Goal: Transaction & Acquisition: Purchase product/service

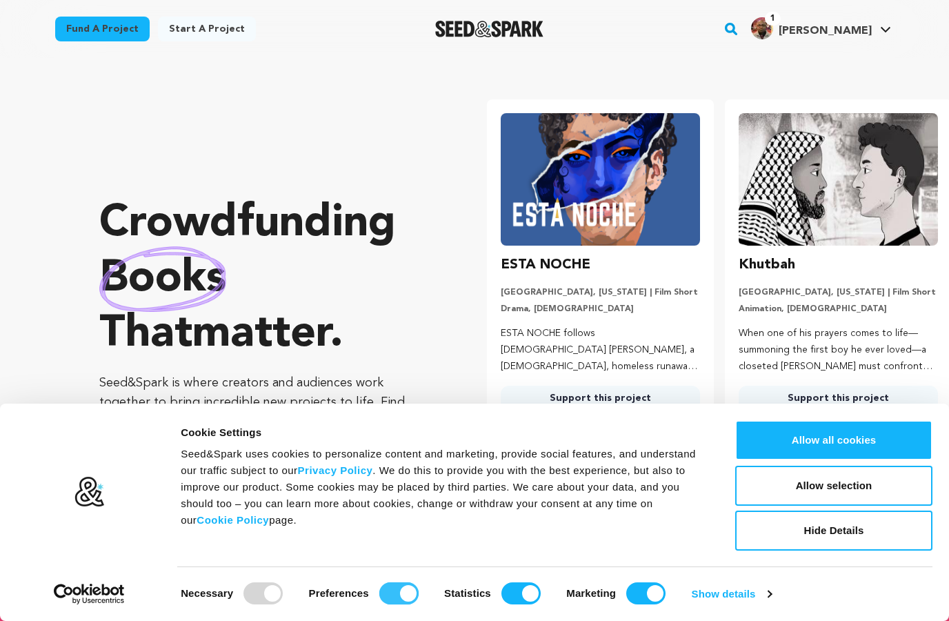
click at [408, 589] on input "Preferences" at bounding box center [399, 593] width 39 height 22
checkbox input "false"
click at [521, 593] on input "Statistics" at bounding box center [521, 593] width 39 height 22
checkbox input "false"
click at [646, 593] on input "Marketing" at bounding box center [646, 593] width 39 height 22
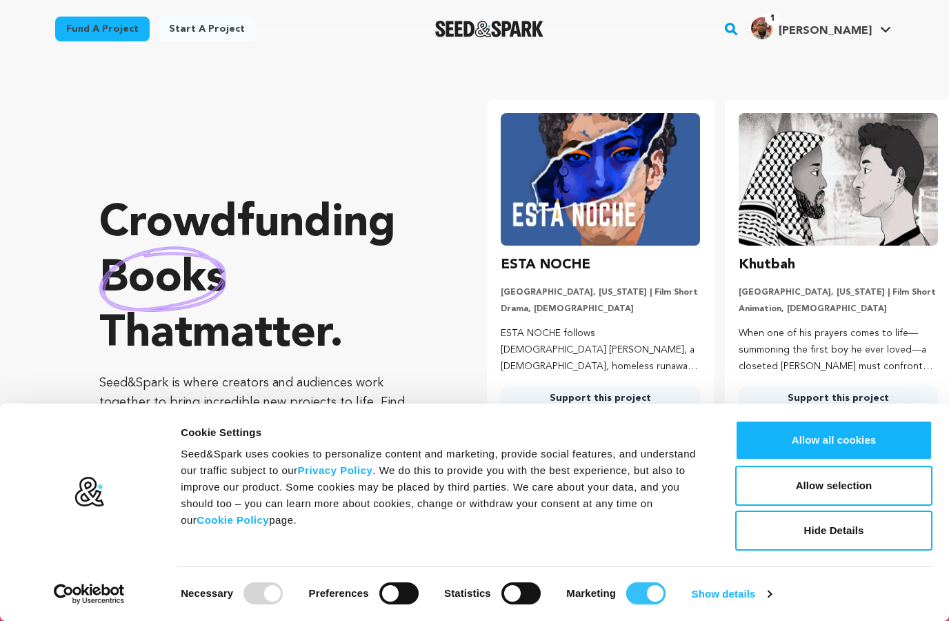
checkbox input "false"
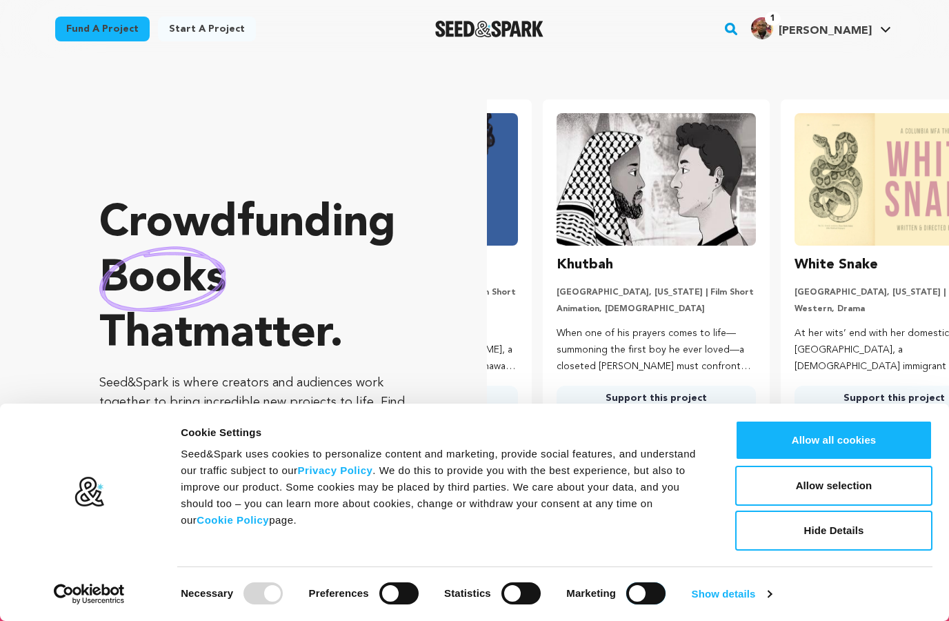
scroll to position [0, 249]
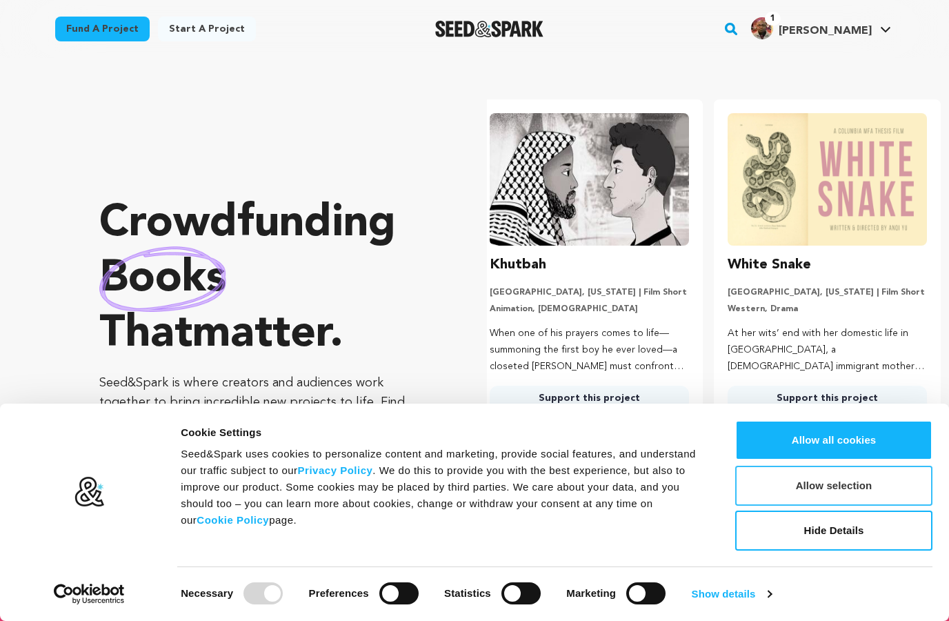
click at [802, 486] on button "Allow selection" at bounding box center [834, 486] width 197 height 40
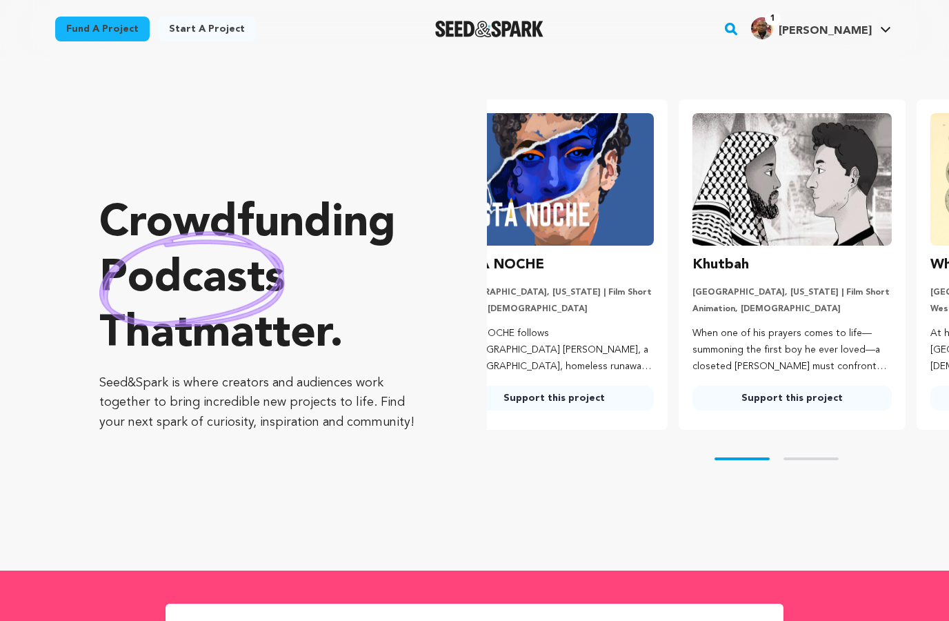
scroll to position [0, 0]
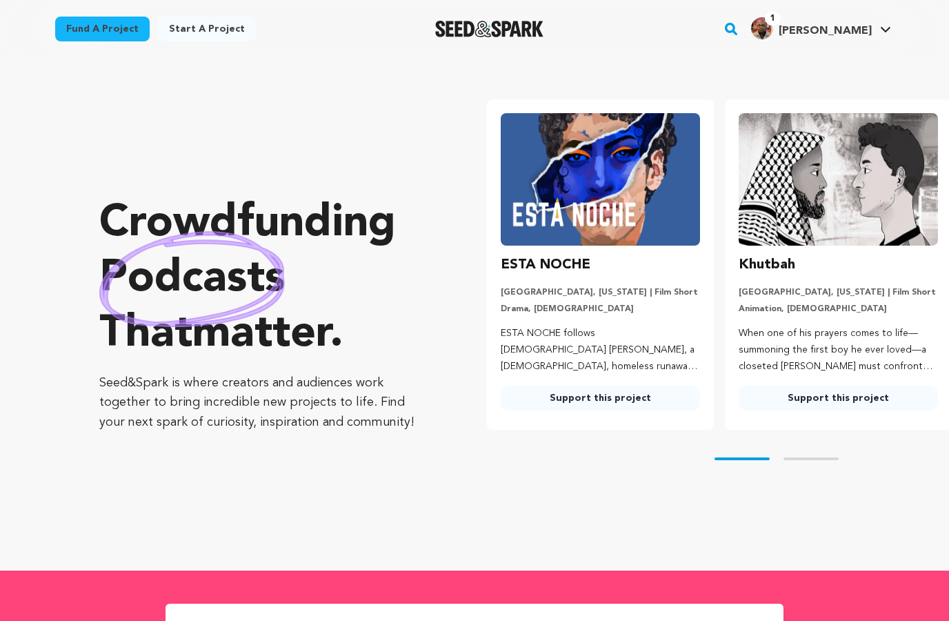
click at [740, 32] on icon "button" at bounding box center [731, 29] width 17 height 17
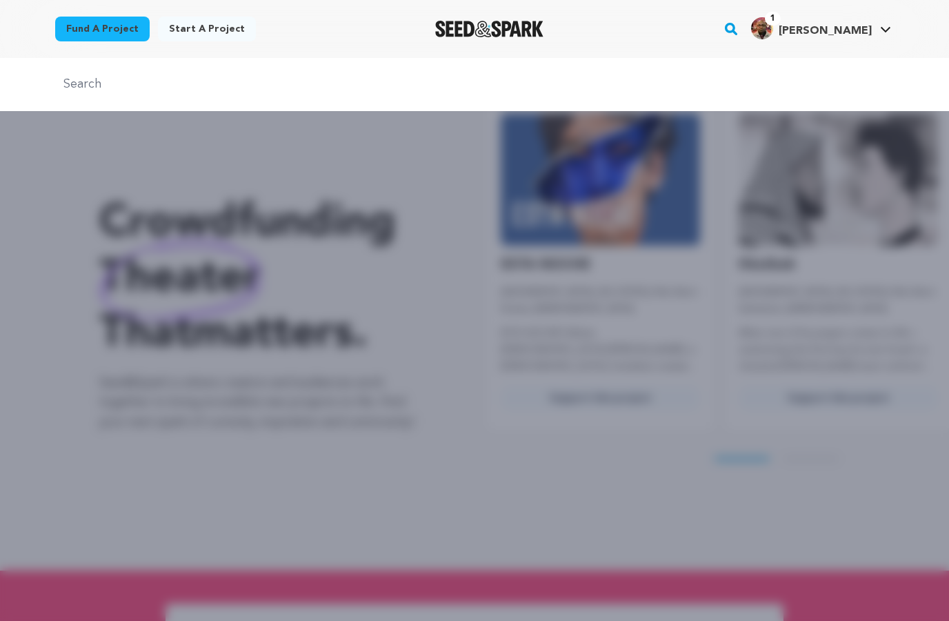
click at [740, 28] on rect "button" at bounding box center [731, 29] width 17 height 17
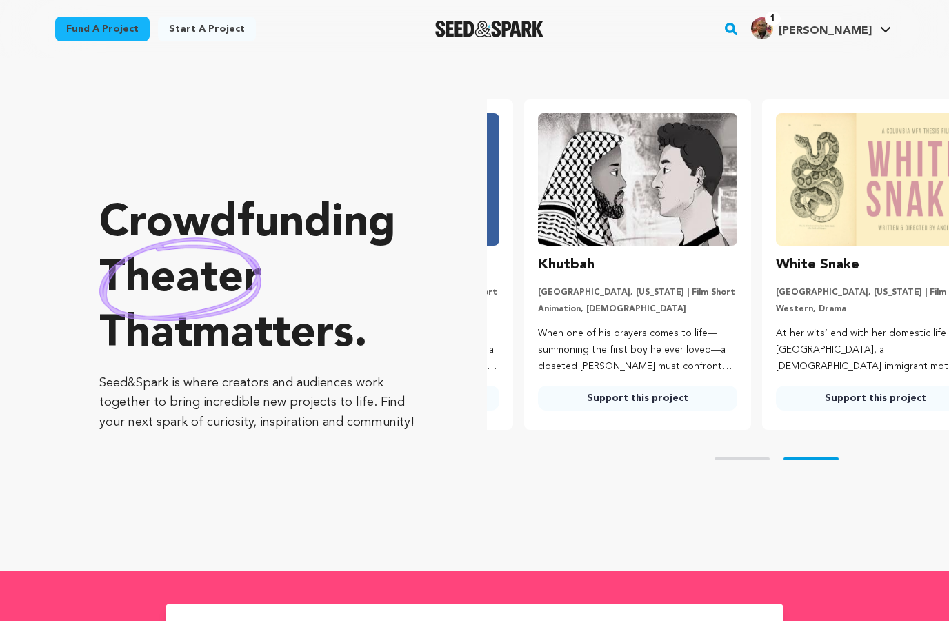
scroll to position [0, 249]
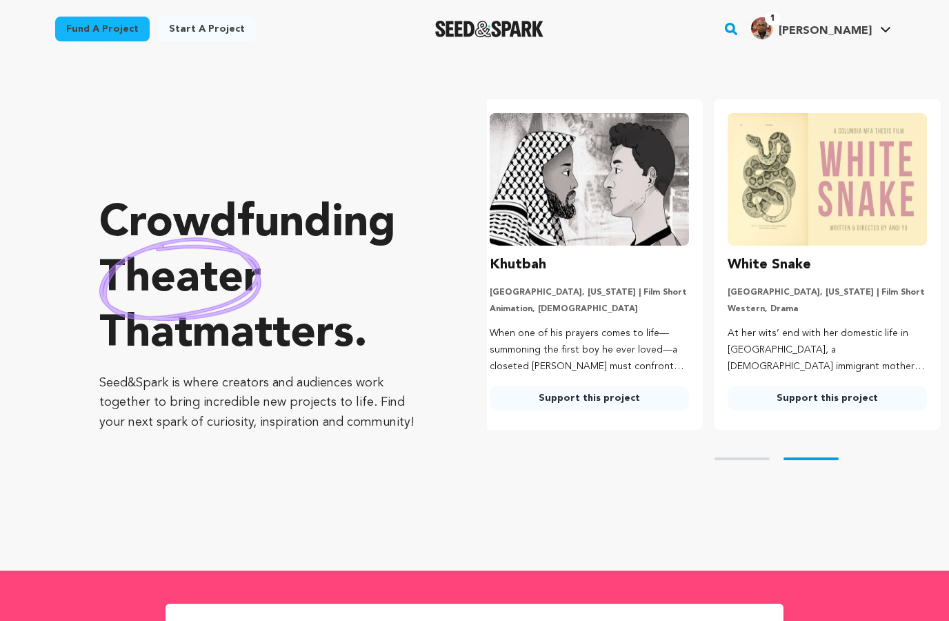
click at [740, 28] on rect "button" at bounding box center [731, 29] width 17 height 17
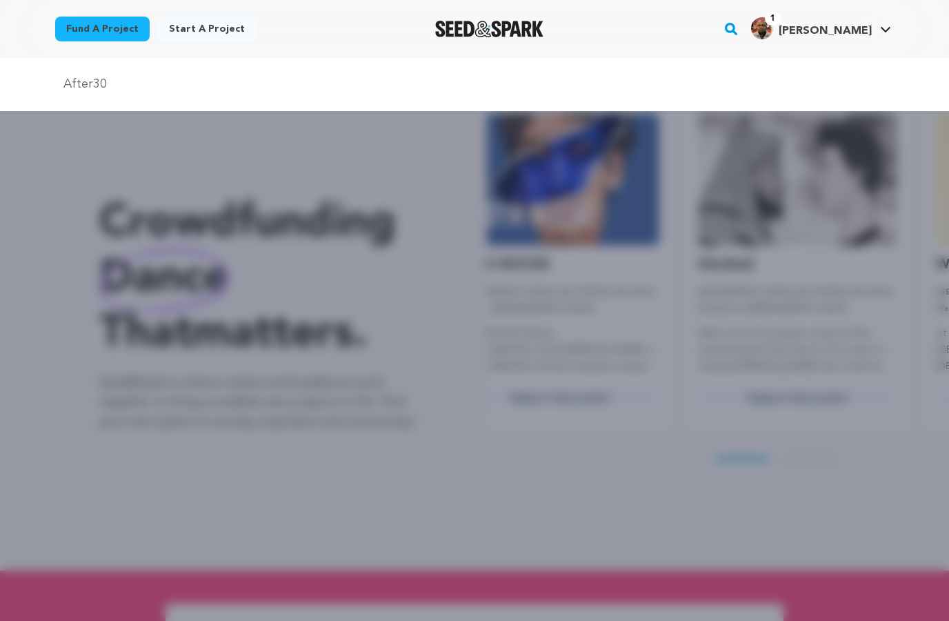
scroll to position [0, 0]
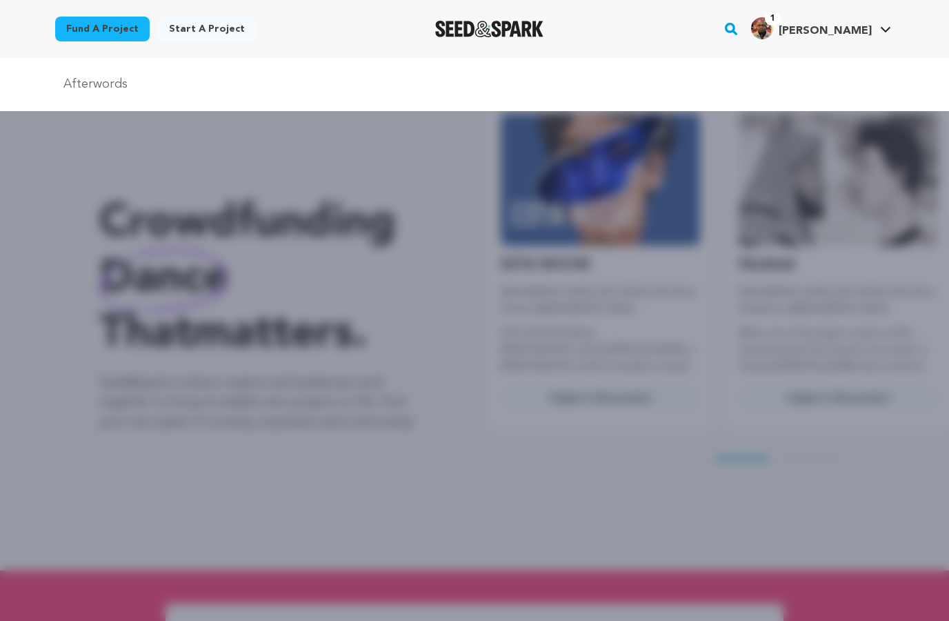
type input "Afterwords"
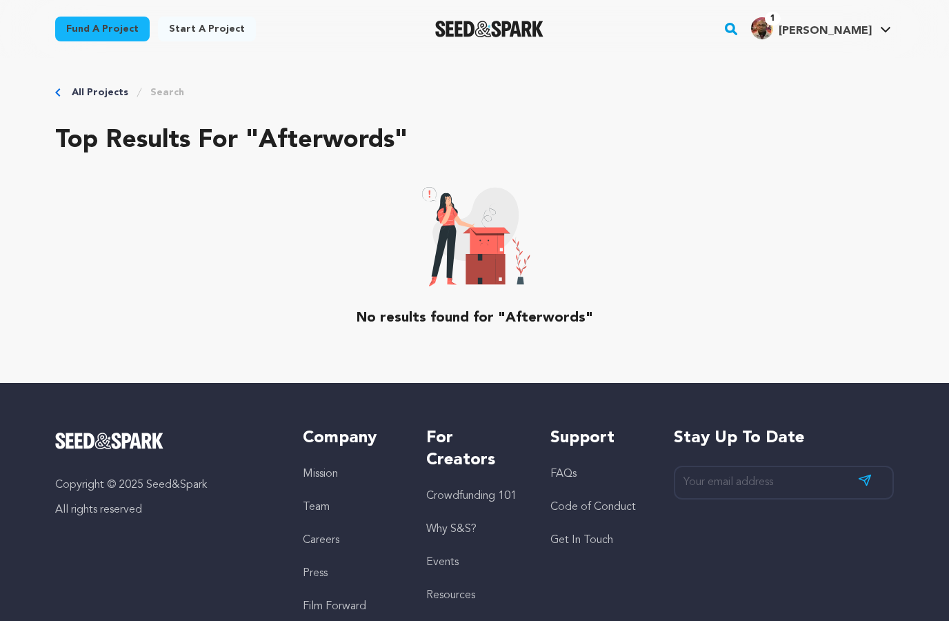
click at [740, 29] on rect "button" at bounding box center [731, 29] width 17 height 17
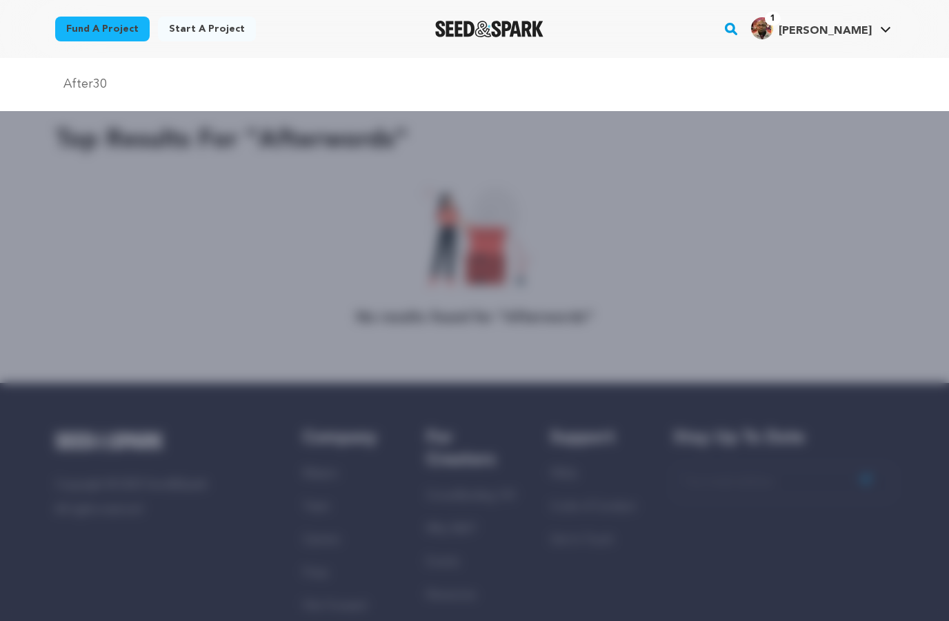
type input "After30"
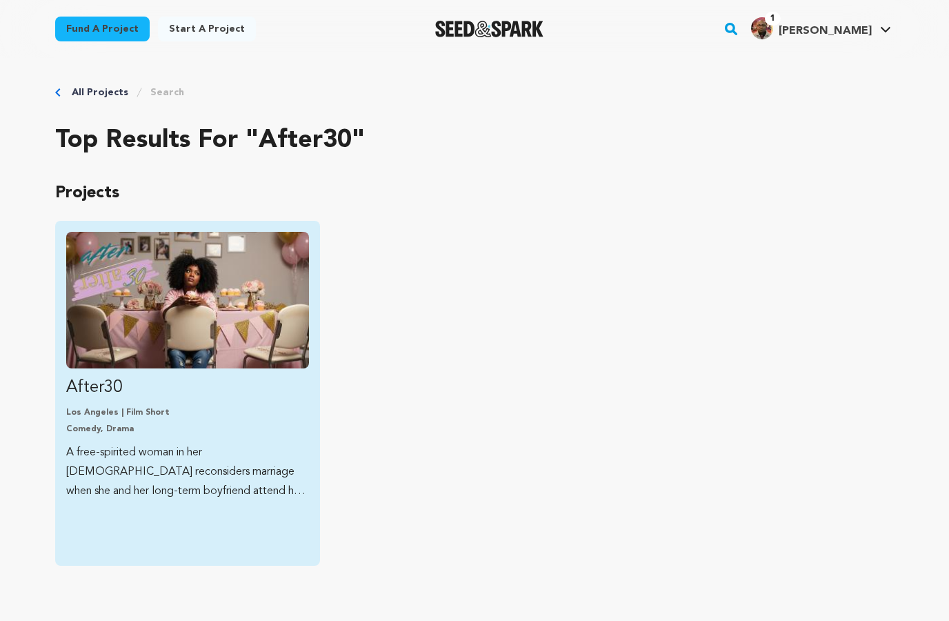
click at [152, 332] on img "Fund After30" at bounding box center [187, 300] width 243 height 137
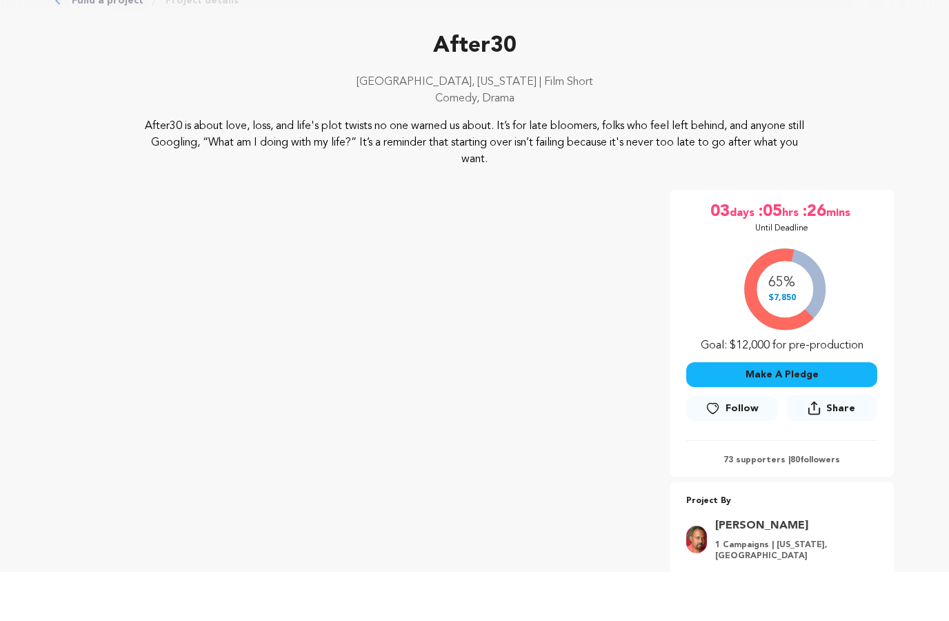
scroll to position [75, 0]
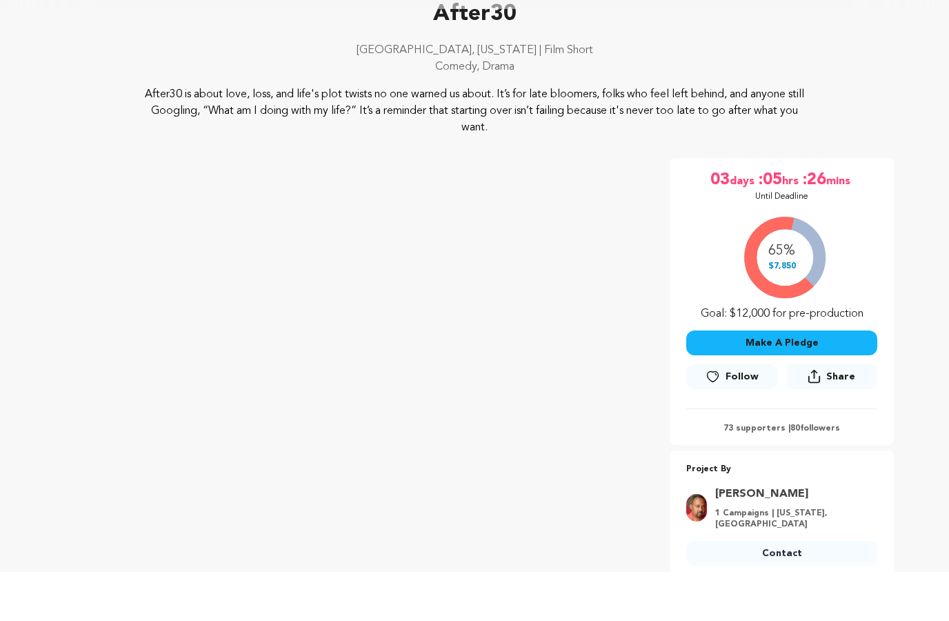
click at [788, 380] on button "Make A Pledge" at bounding box center [782, 392] width 191 height 25
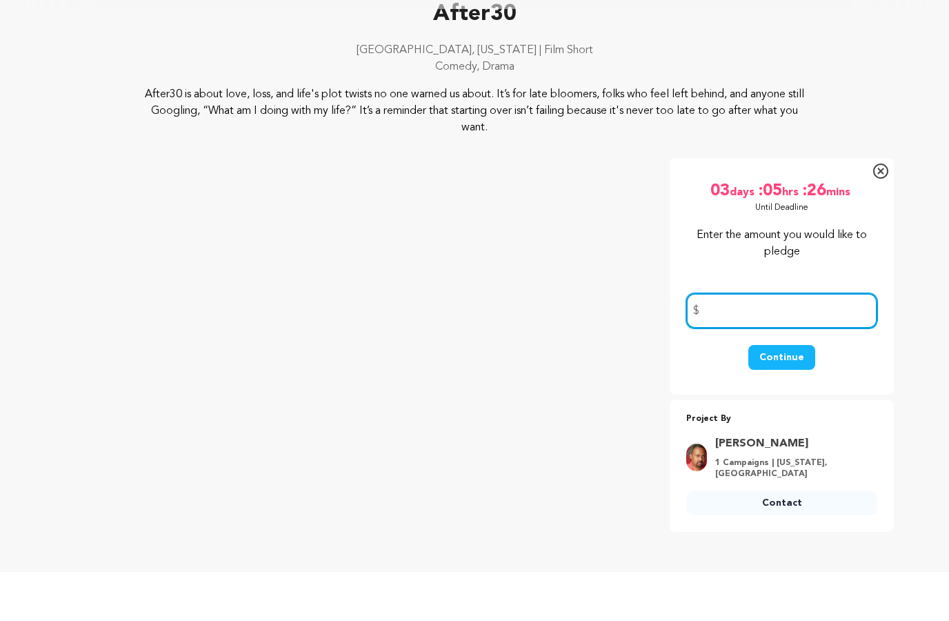
click at [778, 342] on input "number" at bounding box center [782, 359] width 191 height 35
type input "20"
click at [767, 394] on button "Continue" at bounding box center [782, 406] width 67 height 25
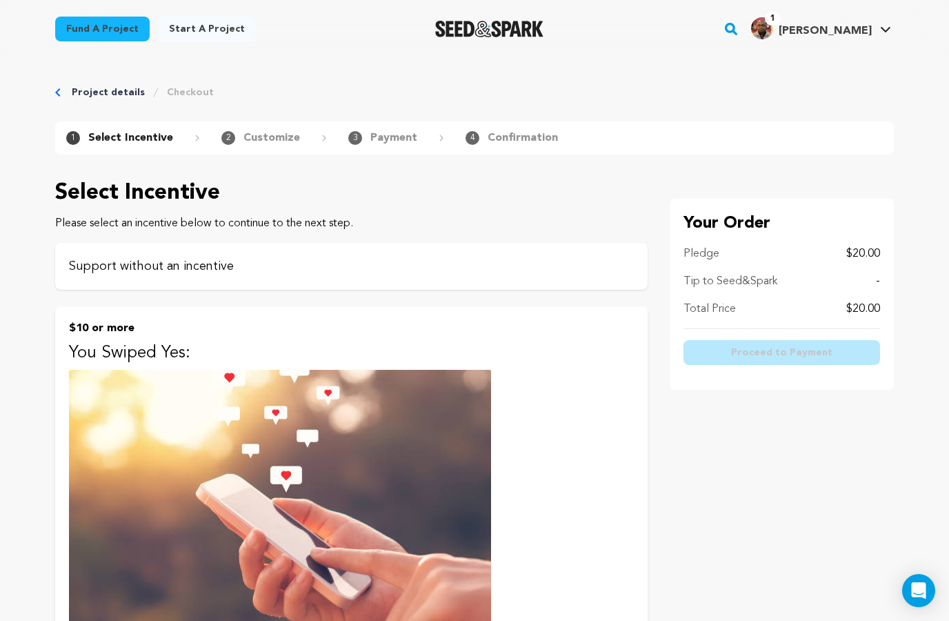
click at [508, 272] on p "Support without an incentive" at bounding box center [351, 266] width 565 height 19
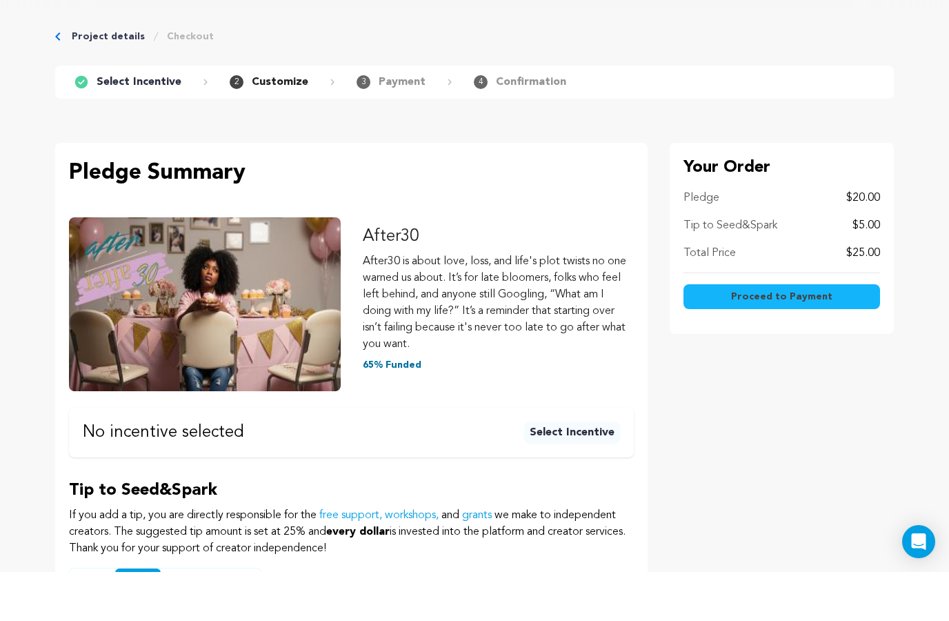
scroll to position [21, 0]
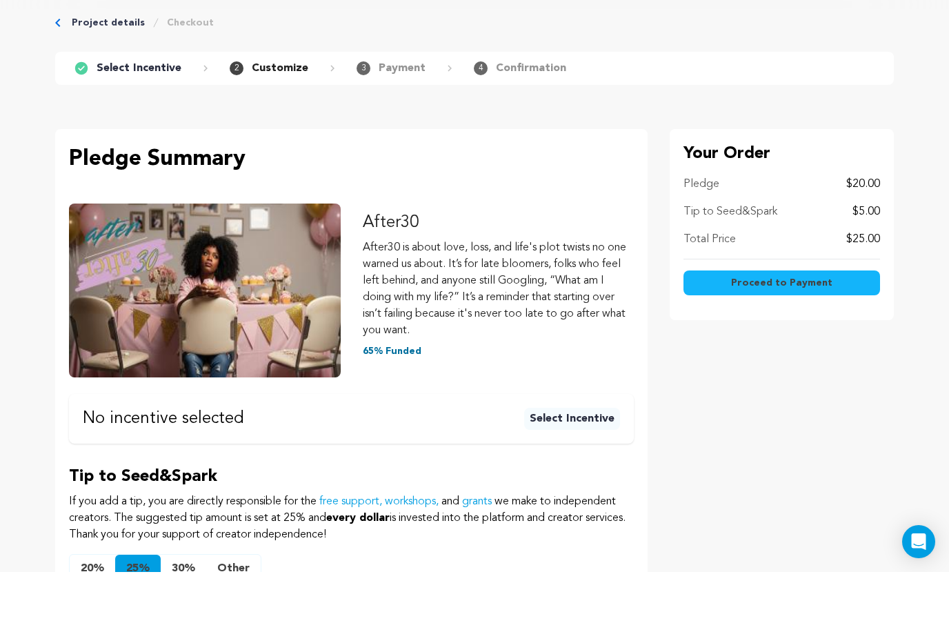
click at [226, 604] on button "Other" at bounding box center [233, 618] width 55 height 28
click at [239, 603] on input "text" at bounding box center [274, 620] width 132 height 35
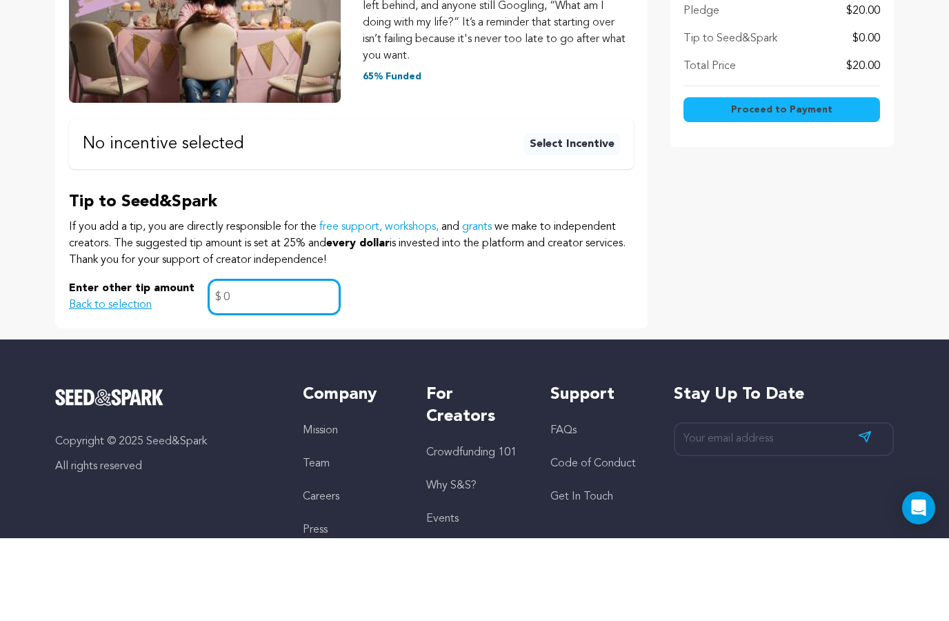
type input "0"
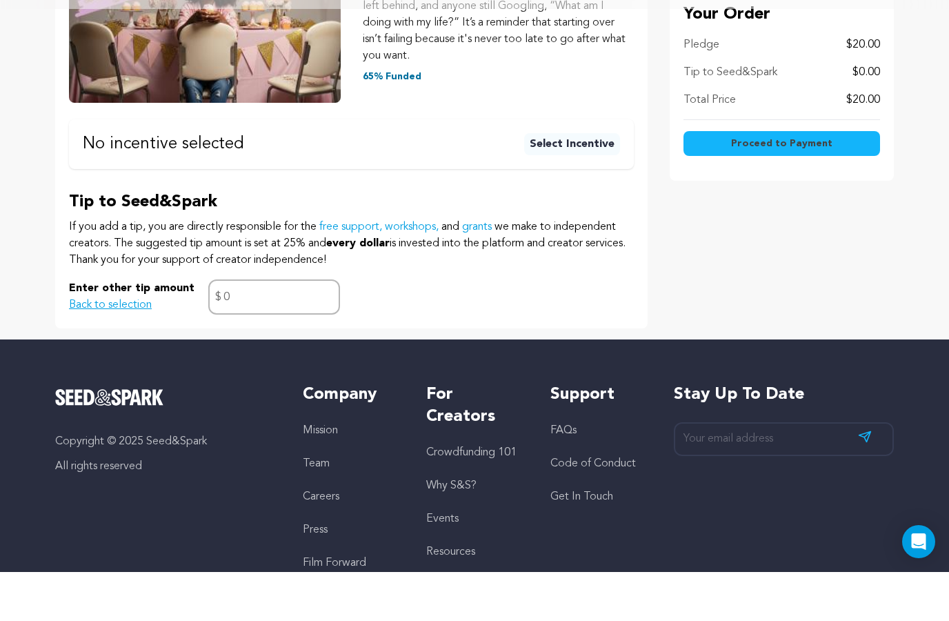
click at [531, 328] on div "Enter other tip amount Back to selection 0 $" at bounding box center [351, 345] width 565 height 35
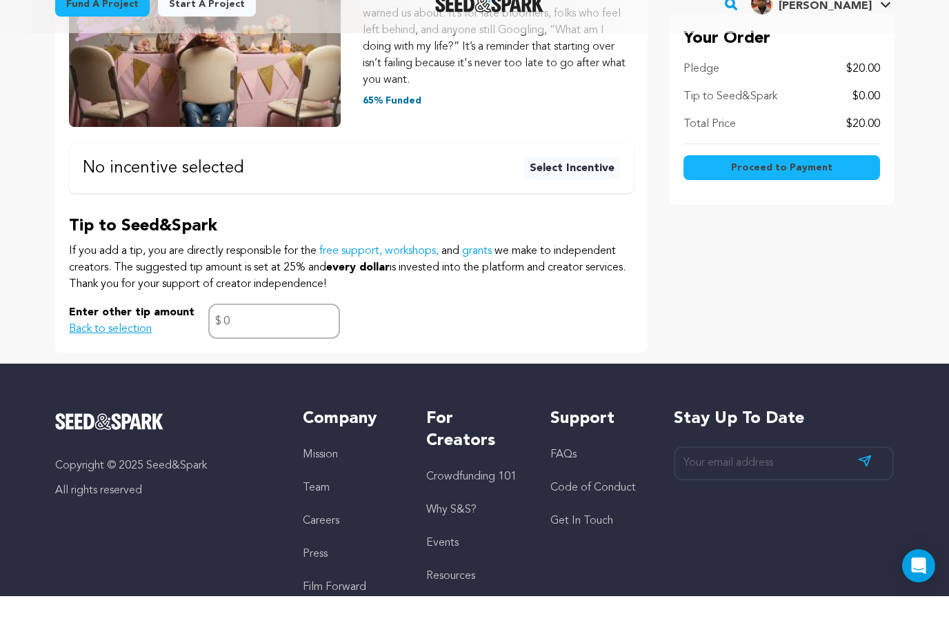
click at [792, 186] on span "Proceed to Payment" at bounding box center [781, 193] width 101 height 14
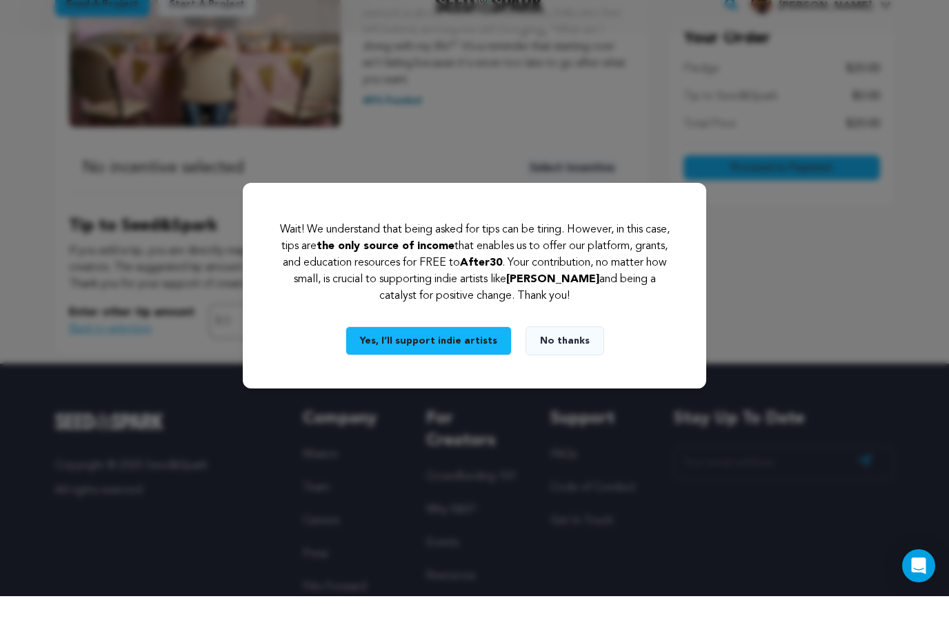
click at [558, 362] on button "No thanks" at bounding box center [565, 365] width 79 height 29
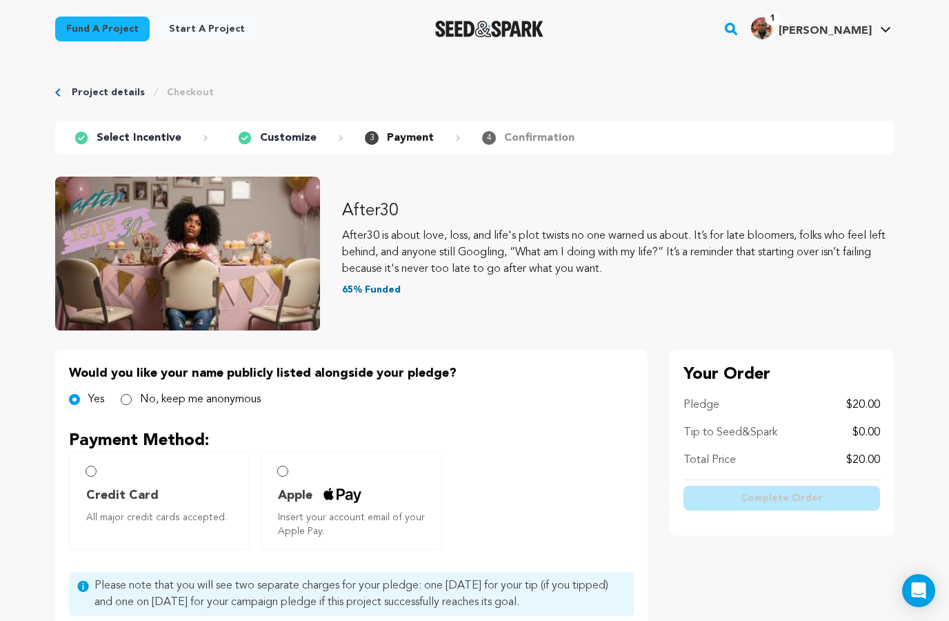
click at [130, 401] on input "No, keep me anonymous" at bounding box center [126, 399] width 11 height 11
radio input "true"
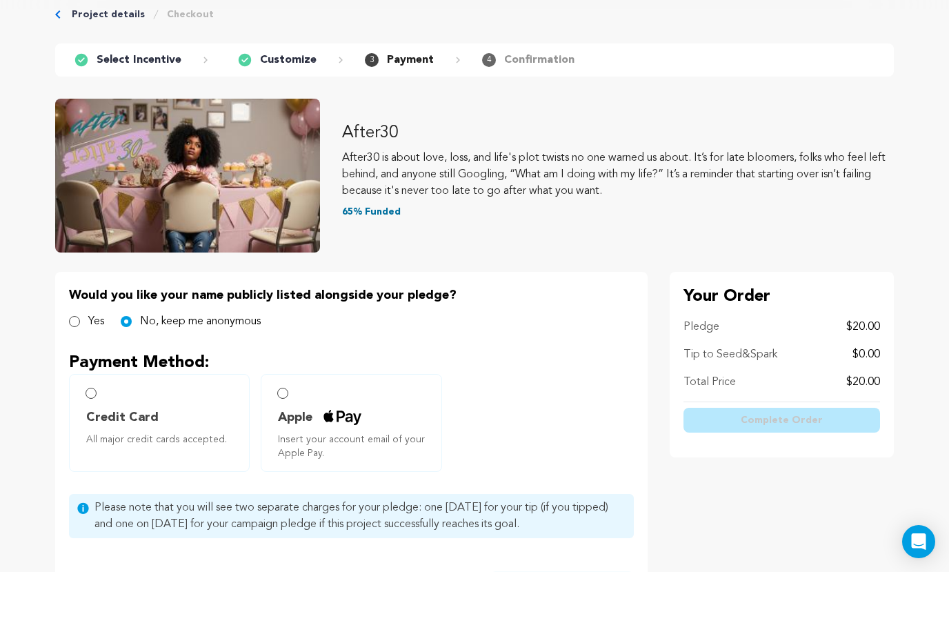
scroll to position [39, 0]
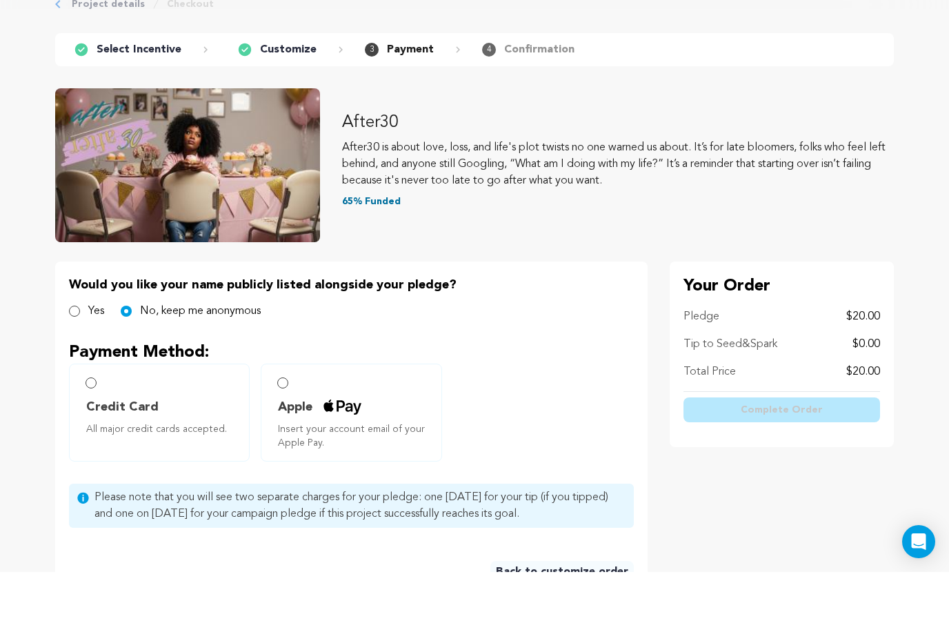
click at [284, 426] on input "Apple Insert your account email of your Apple Pay." at bounding box center [282, 431] width 11 height 11
click at [286, 426] on input "Apple Insert your account email of your Apple Pay." at bounding box center [282, 431] width 11 height 11
click at [288, 90] on p "Customize" at bounding box center [288, 98] width 57 height 17
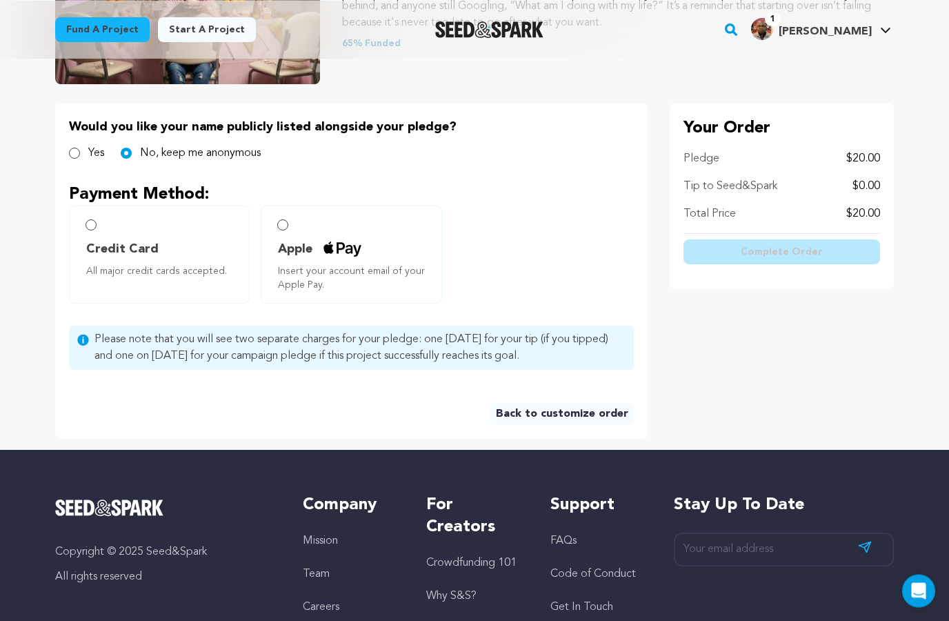
scroll to position [221, 0]
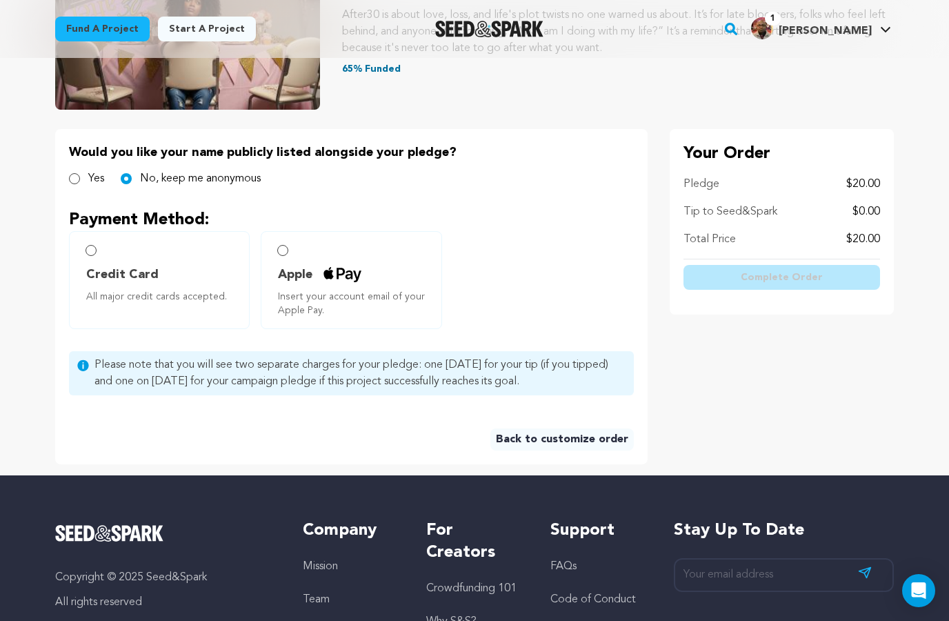
click at [571, 435] on link "Back to customize order" at bounding box center [563, 439] width 144 height 22
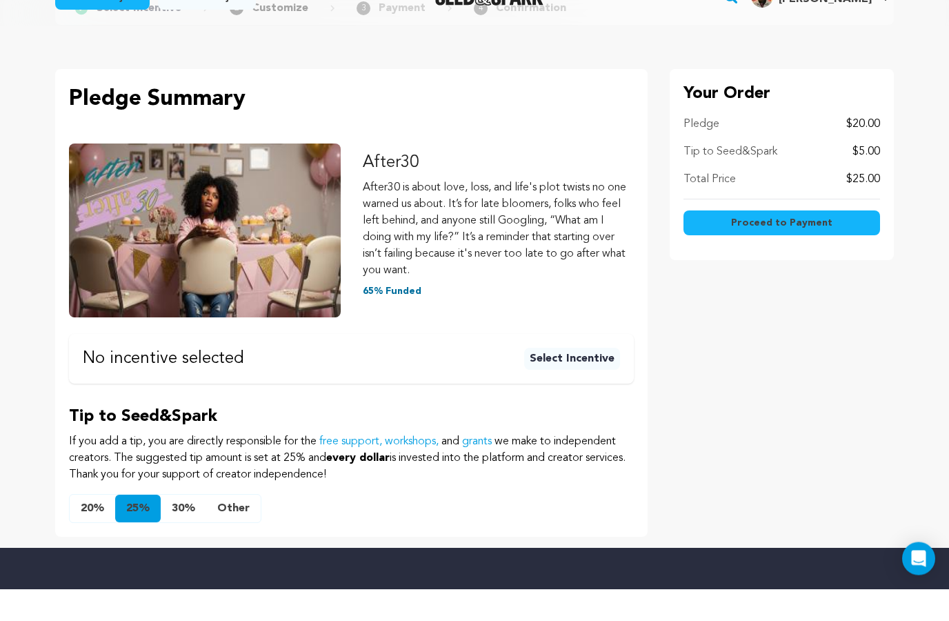
scroll to position [14, 0]
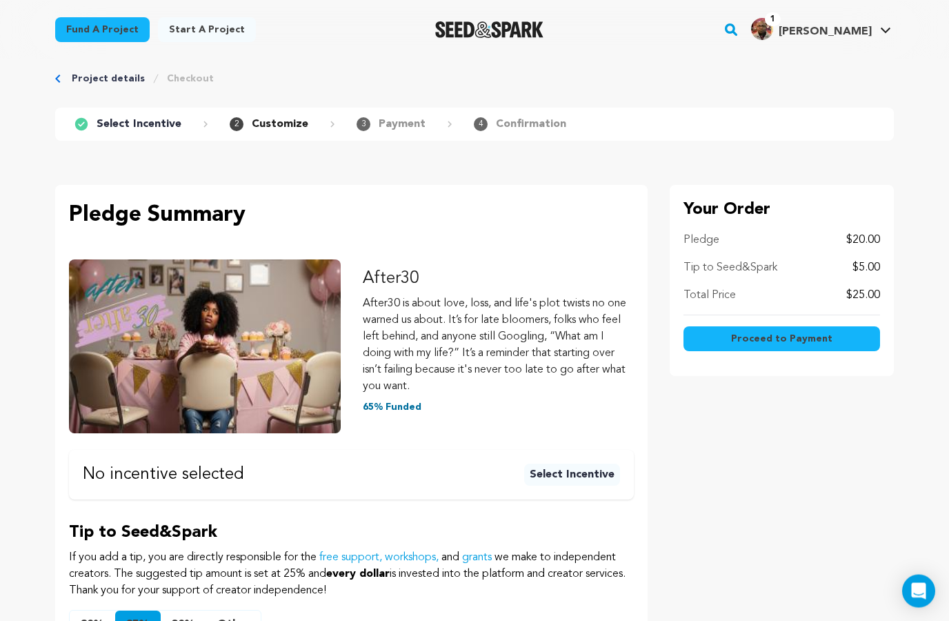
click at [119, 117] on p "Select Incentive" at bounding box center [139, 124] width 85 height 17
click at [116, 78] on link "Project details" at bounding box center [108, 79] width 73 height 14
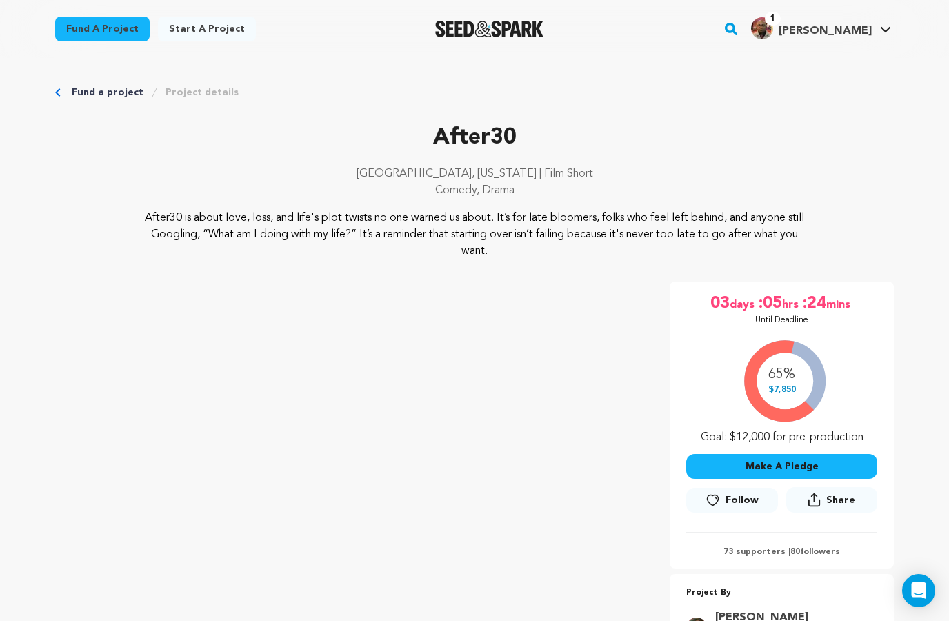
click at [766, 466] on button "Make A Pledge" at bounding box center [782, 466] width 191 height 25
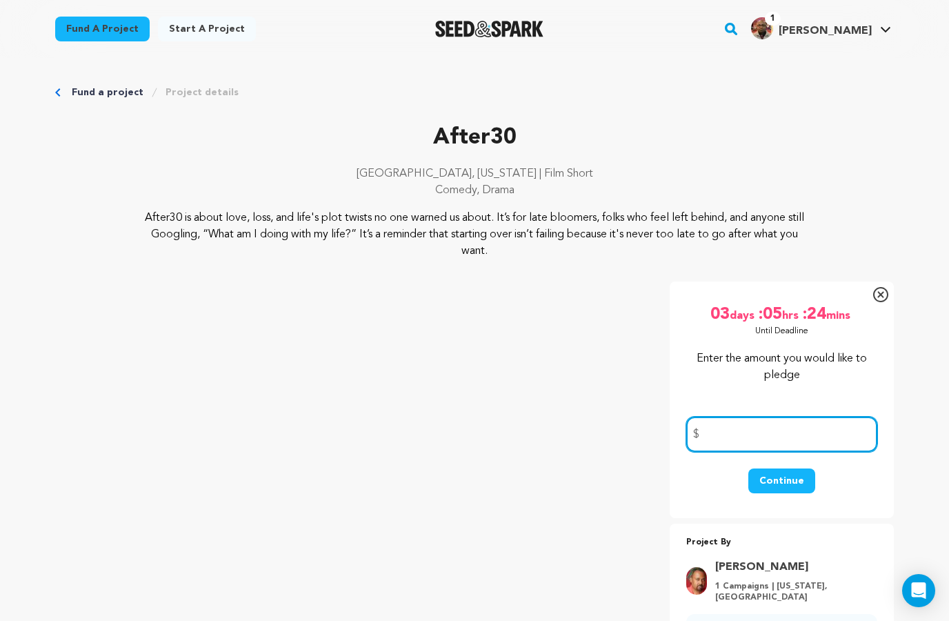
click at [751, 433] on input "number" at bounding box center [782, 434] width 191 height 35
type input "25"
click at [785, 491] on button "Continue" at bounding box center [782, 481] width 67 height 25
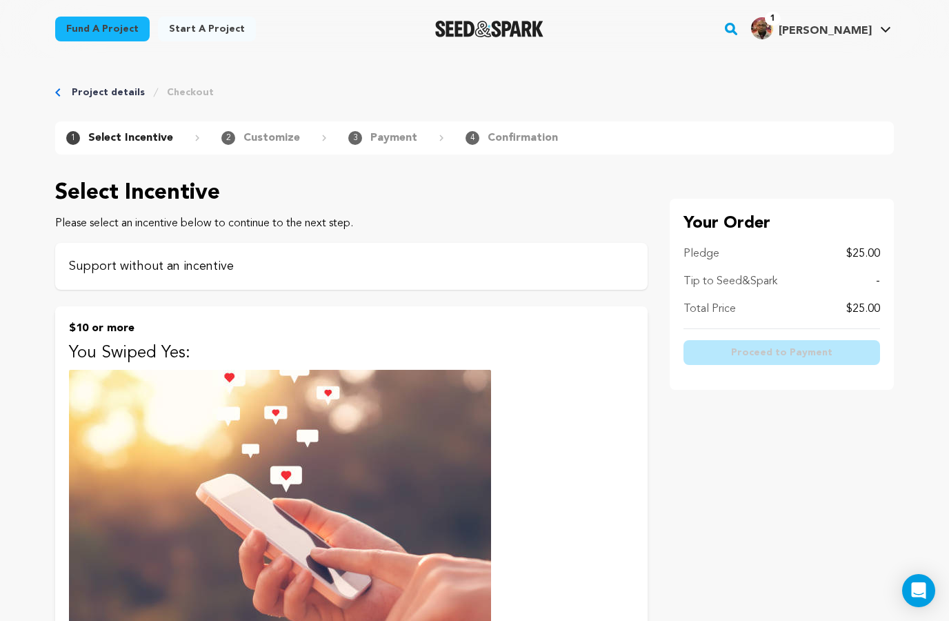
click at [389, 277] on div "Support without an incentive" at bounding box center [351, 266] width 593 height 47
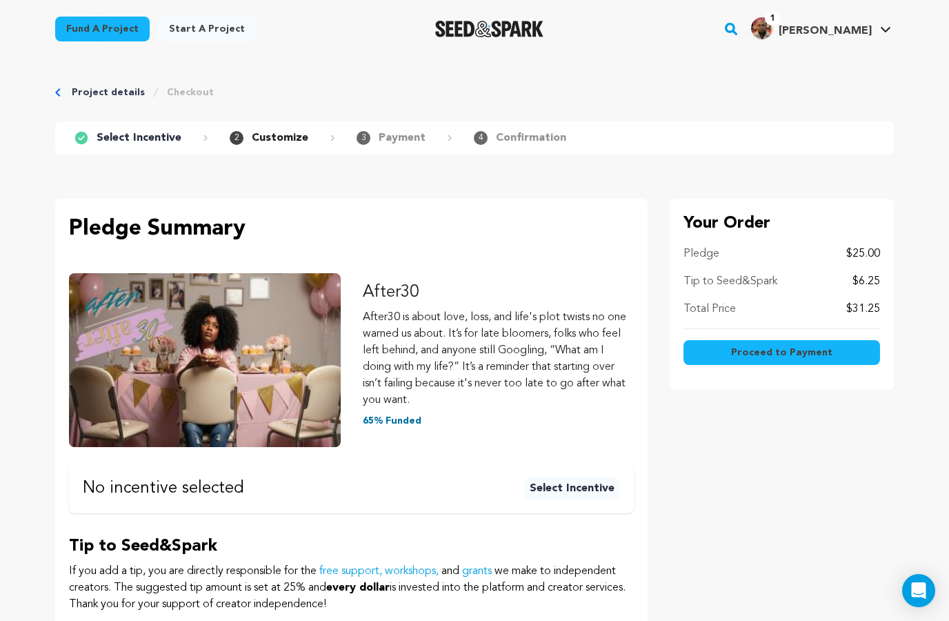
click at [729, 345] on button "Proceed to Payment" at bounding box center [782, 352] width 197 height 25
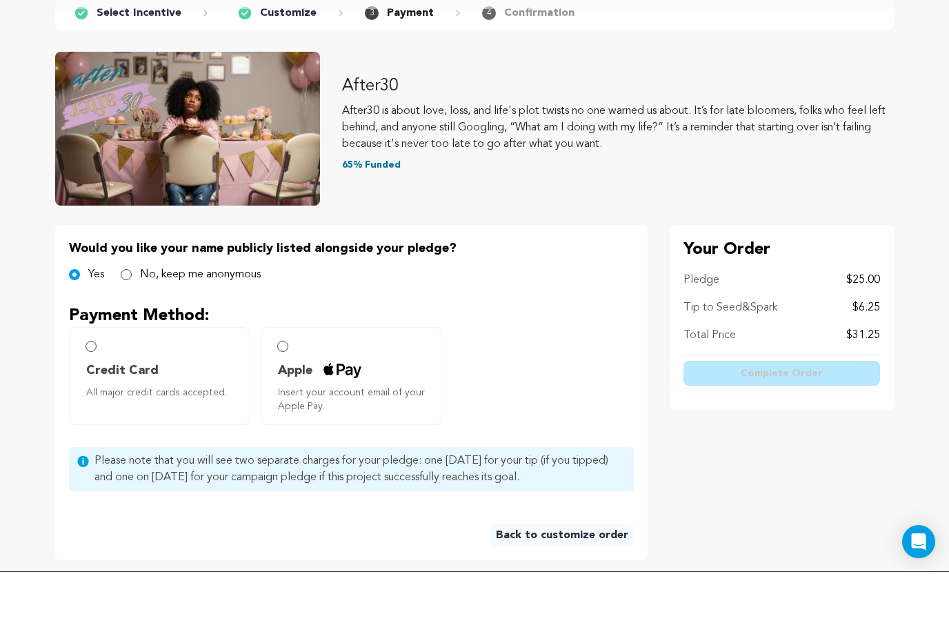
scroll to position [77, 0]
click at [571, 573] on link "Back to customize order" at bounding box center [563, 584] width 144 height 22
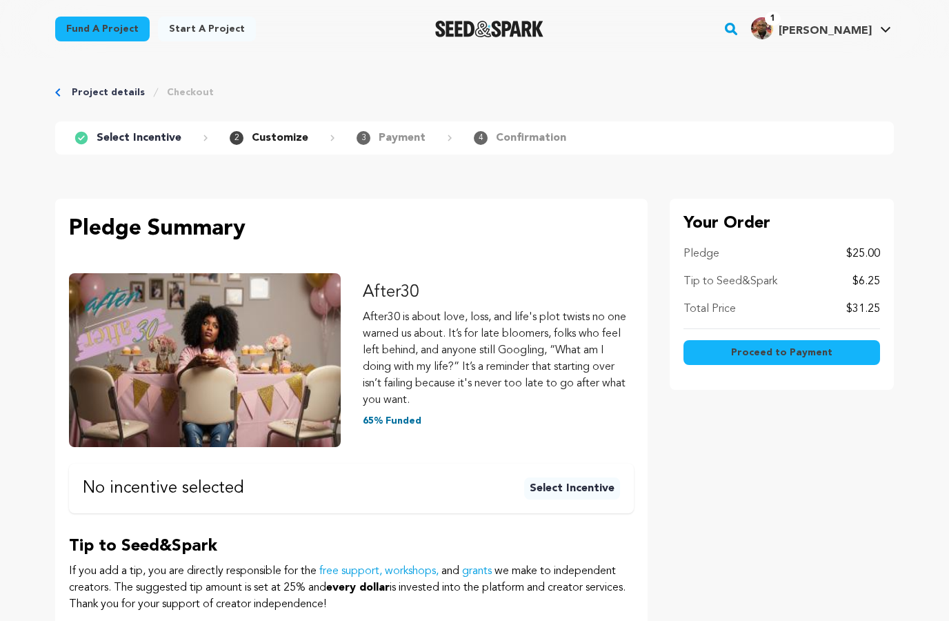
click at [571, 478] on button "Select Incentive" at bounding box center [572, 488] width 96 height 22
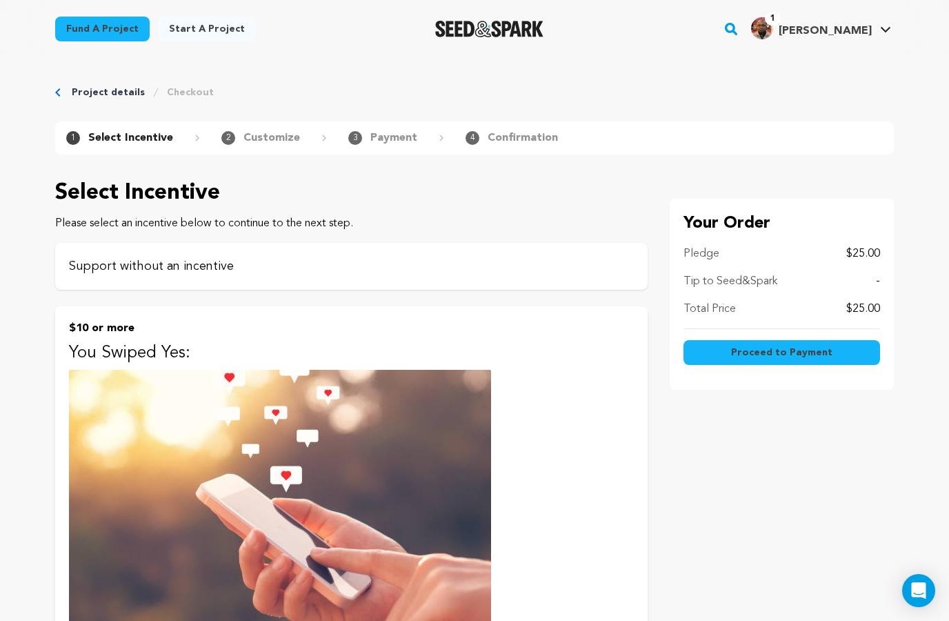
click at [580, 264] on p "Support without an incentive" at bounding box center [351, 266] width 565 height 19
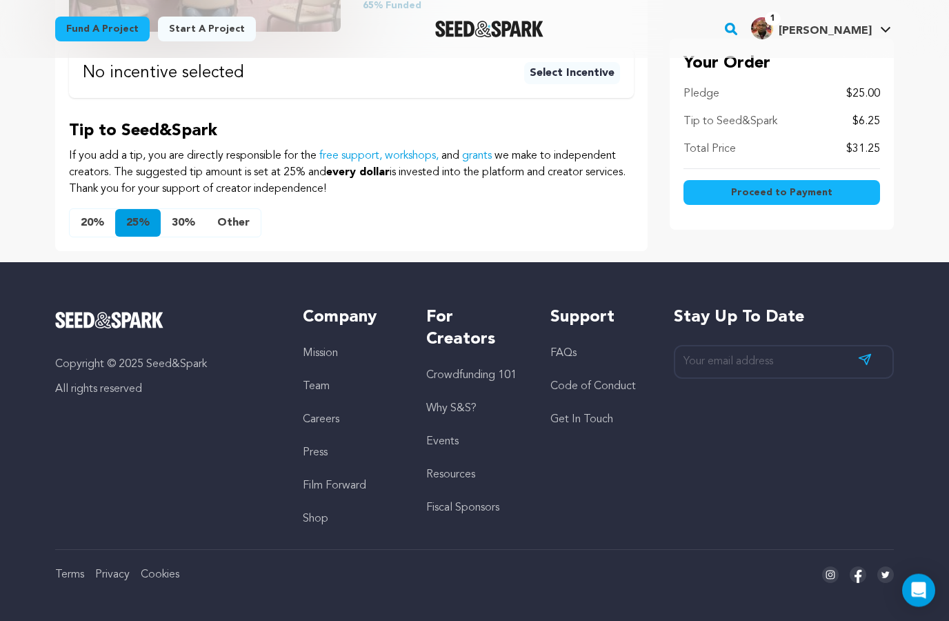
scroll to position [415, 0]
click at [239, 223] on button "Other" at bounding box center [233, 223] width 55 height 28
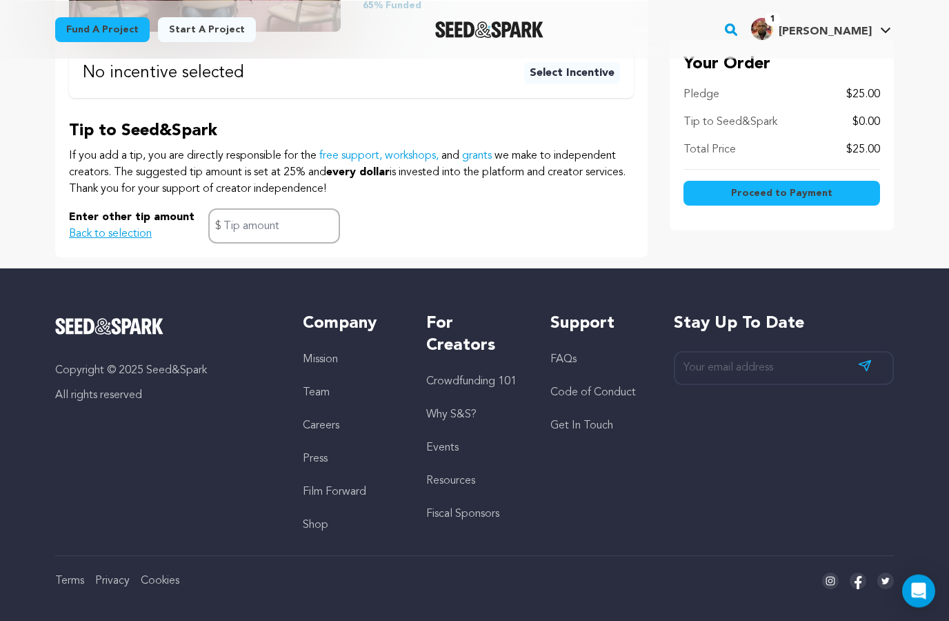
scroll to position [415, 0]
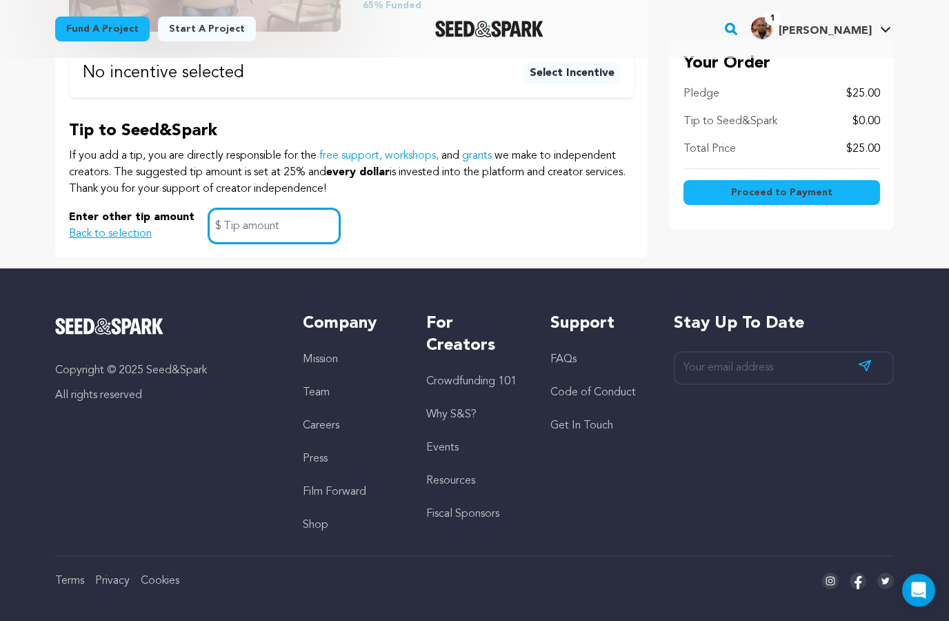
click at [263, 226] on input "text" at bounding box center [274, 226] width 132 height 35
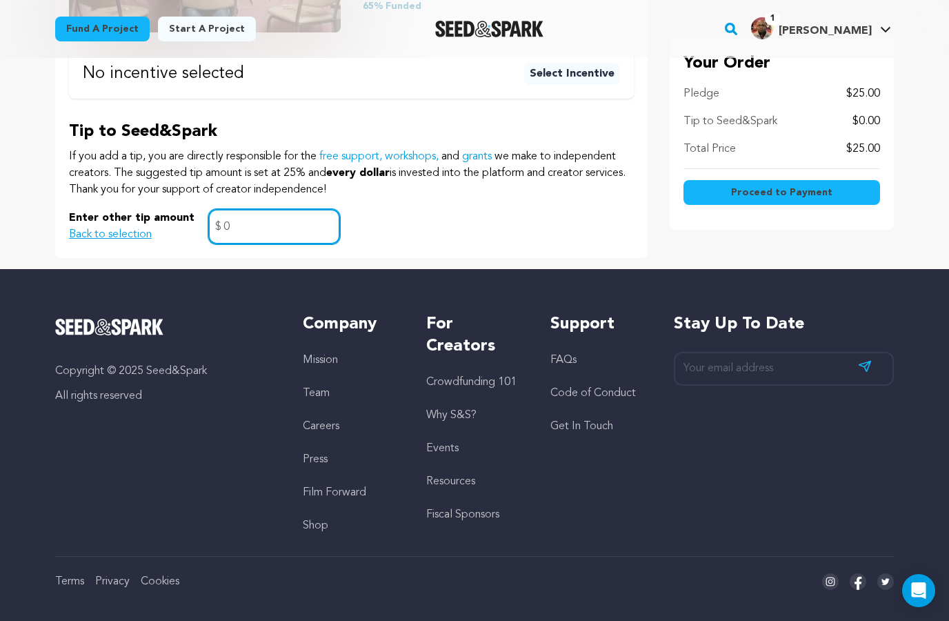
type input "0"
click at [777, 235] on div "Your Order Pledge $25.00 Tip to Seed&Spark $0.00 Total Price $25.00 Proceed to …" at bounding box center [782, 21] width 224 height 474
click at [779, 196] on span "Proceed to Payment" at bounding box center [781, 193] width 101 height 14
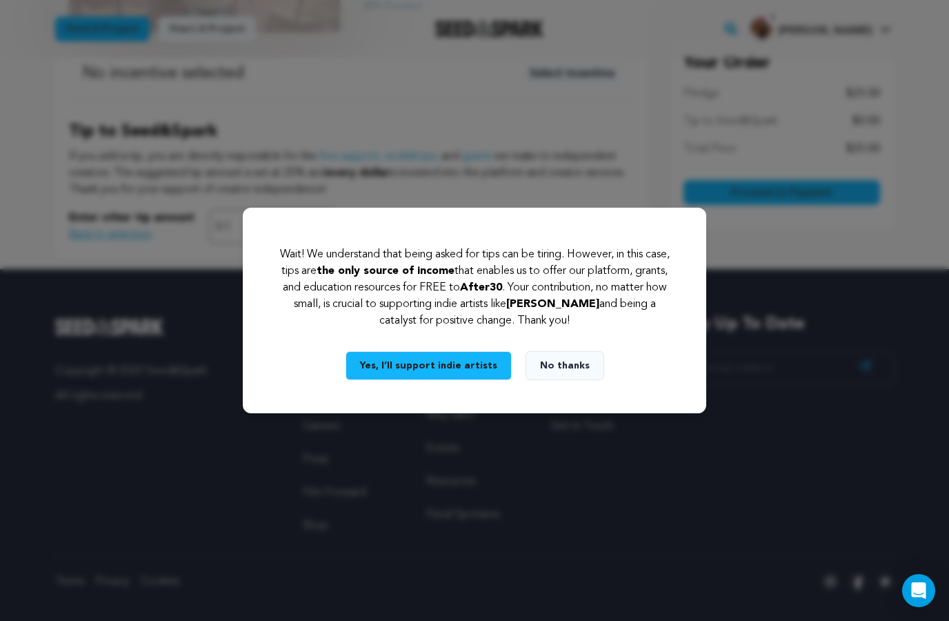
click at [584, 380] on button "No thanks" at bounding box center [565, 365] width 79 height 29
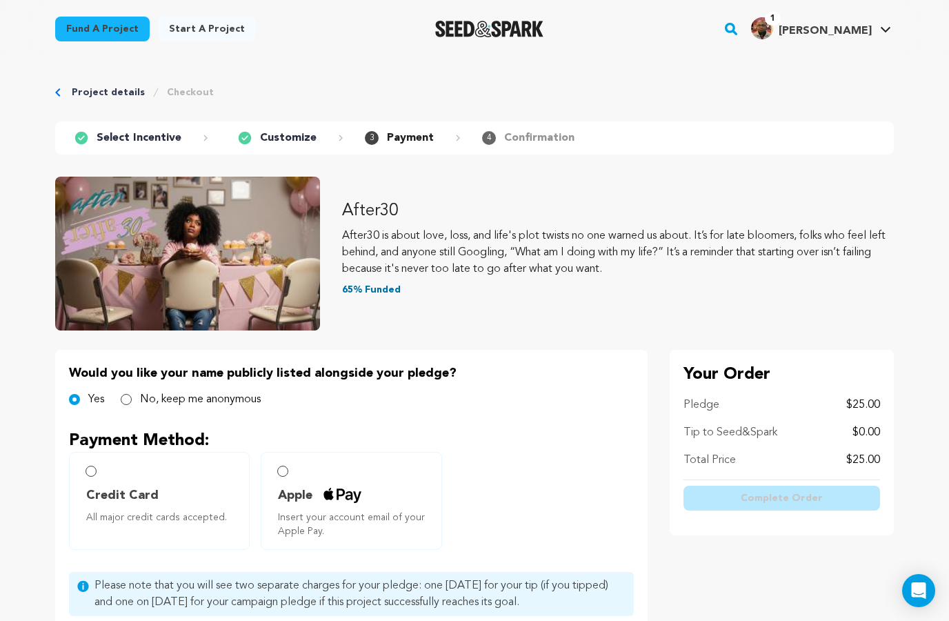
click at [128, 398] on input "No, keep me anonymous" at bounding box center [126, 399] width 11 height 11
radio input "true"
click at [284, 471] on input "Apple Insert your account email of your Apple Pay." at bounding box center [282, 471] width 11 height 11
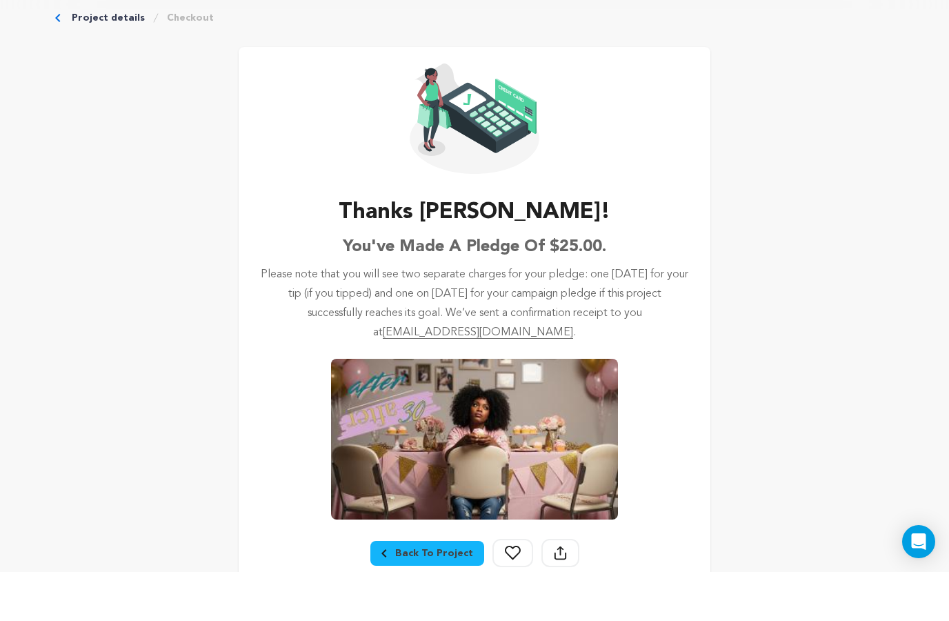
scroll to position [32, 0]
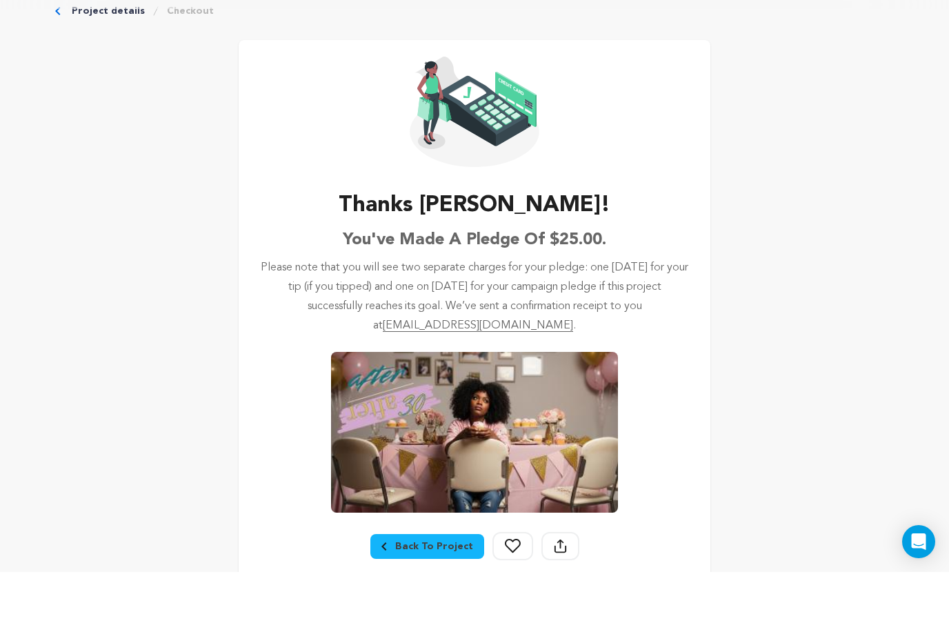
click at [437, 583] on link "Back To Project" at bounding box center [428, 595] width 114 height 25
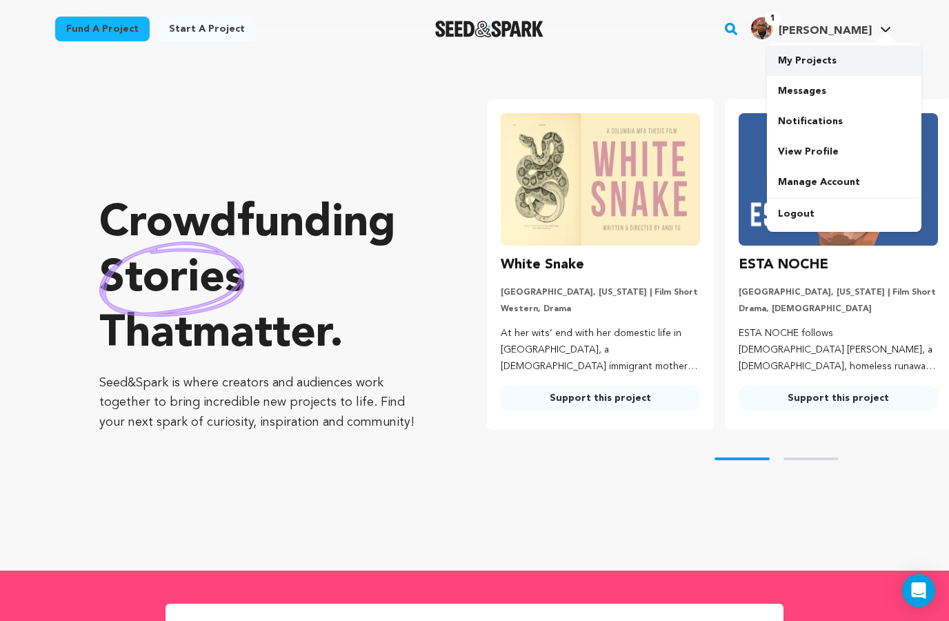
click at [848, 67] on link "My Projects" at bounding box center [844, 61] width 155 height 30
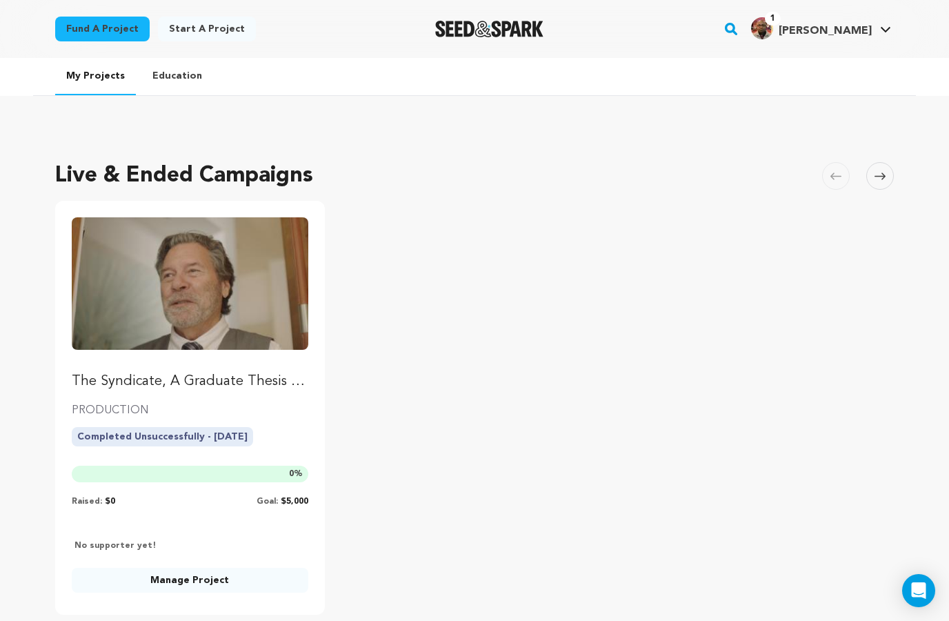
click at [740, 22] on rect "button" at bounding box center [731, 29] width 17 height 17
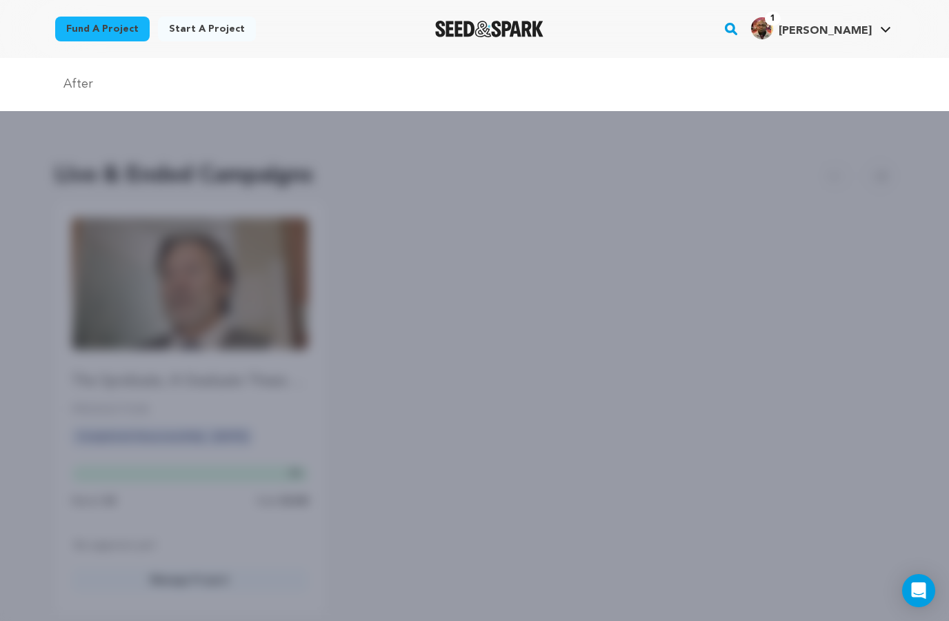
type input "After3"
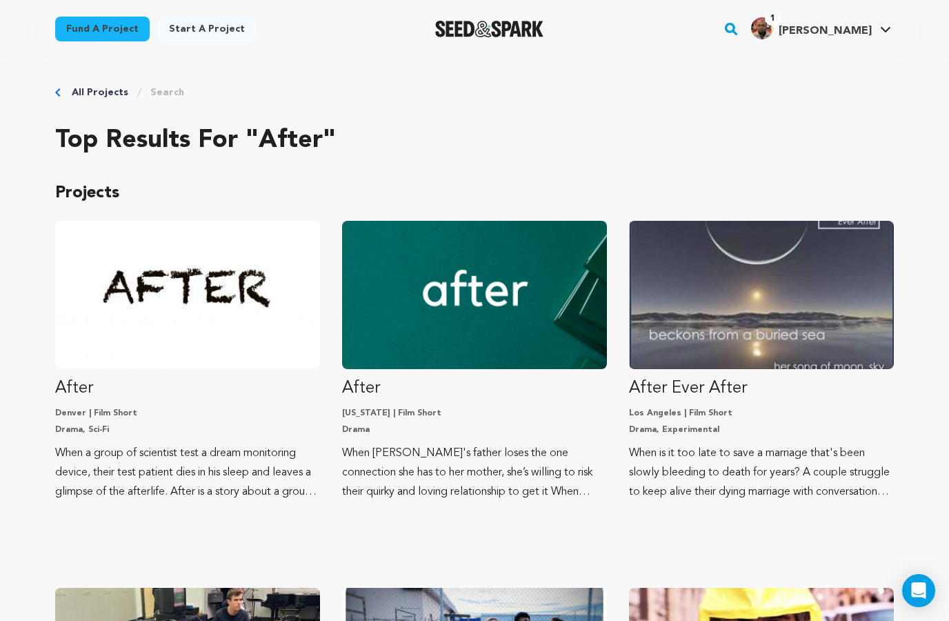
click at [740, 17] on button "Search" at bounding box center [731, 29] width 17 height 36
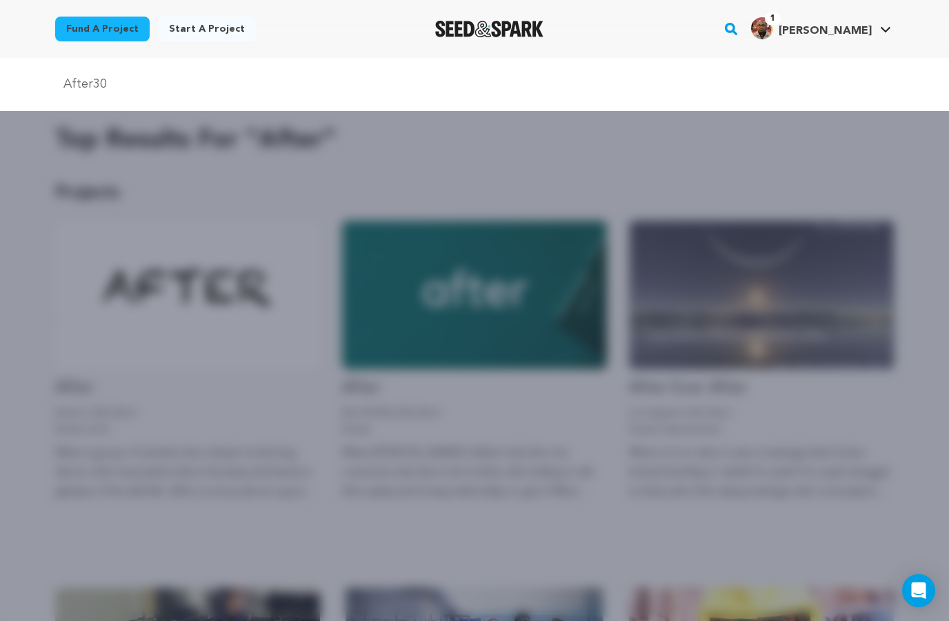
type input "After30"
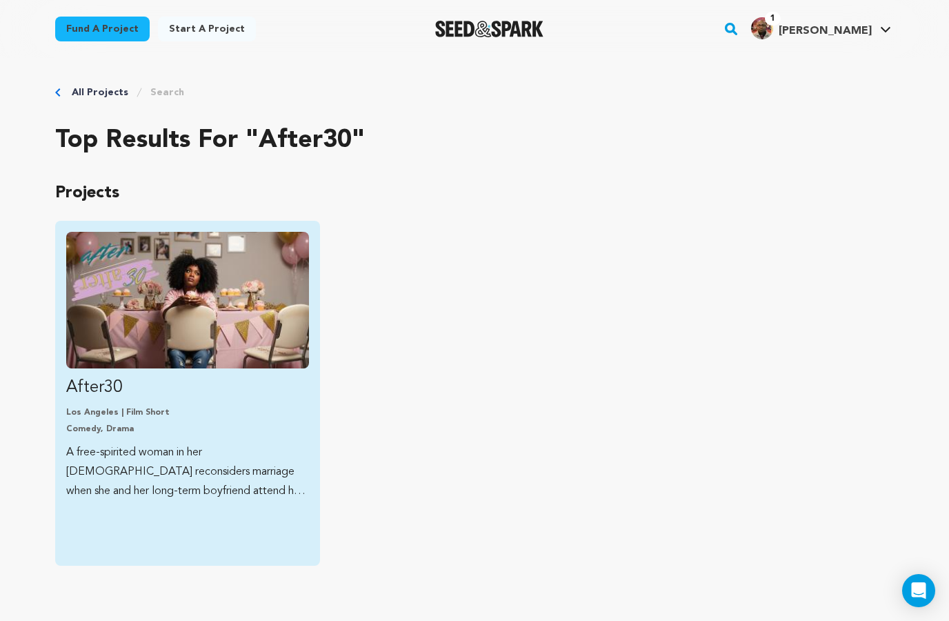
click at [111, 313] on img "Fund After30" at bounding box center [187, 300] width 243 height 137
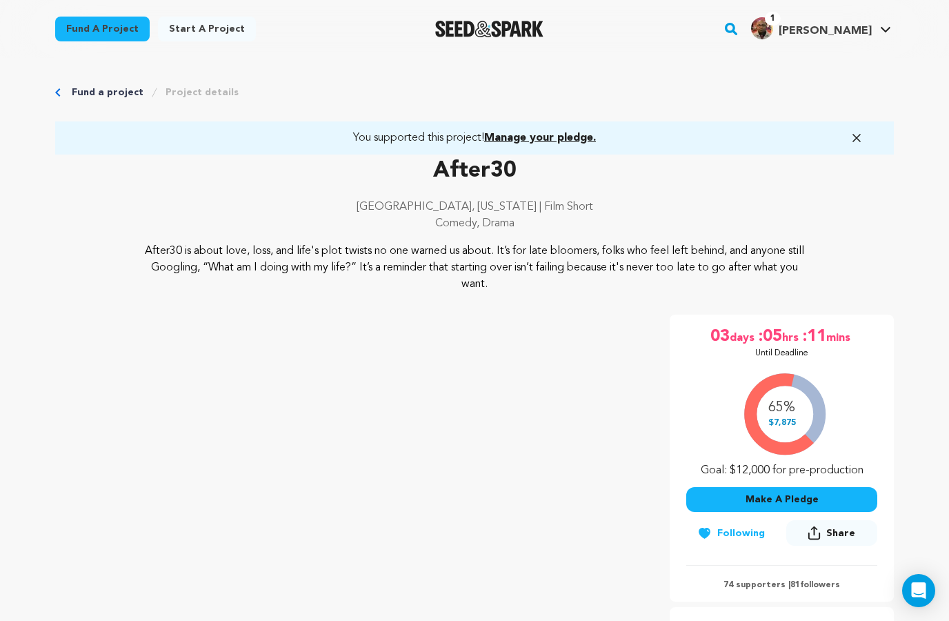
click at [522, 134] on span "Manage your pledge." at bounding box center [540, 137] width 112 height 11
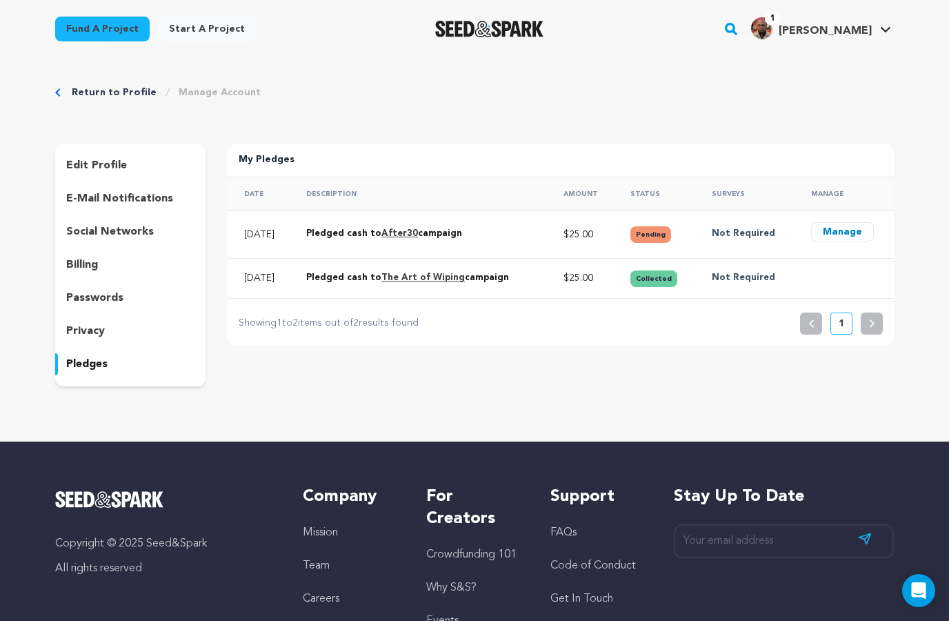
click at [841, 222] on button "Manage" at bounding box center [842, 231] width 63 height 19
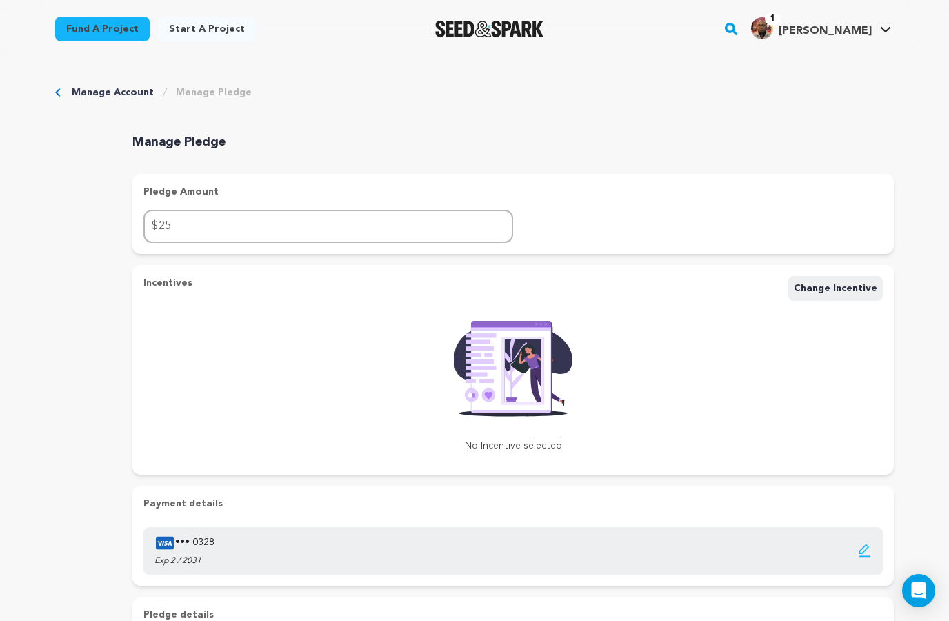
click at [842, 284] on span "Change Incentive" at bounding box center [835, 289] width 83 height 10
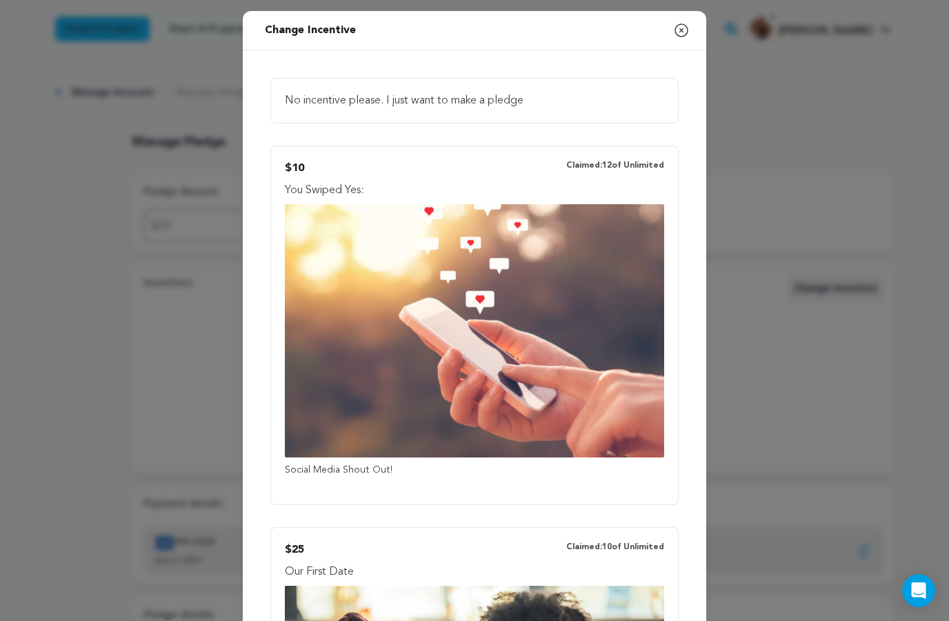
click at [311, 105] on p "No incentive please. I just want to make a pledge" at bounding box center [475, 100] width 380 height 17
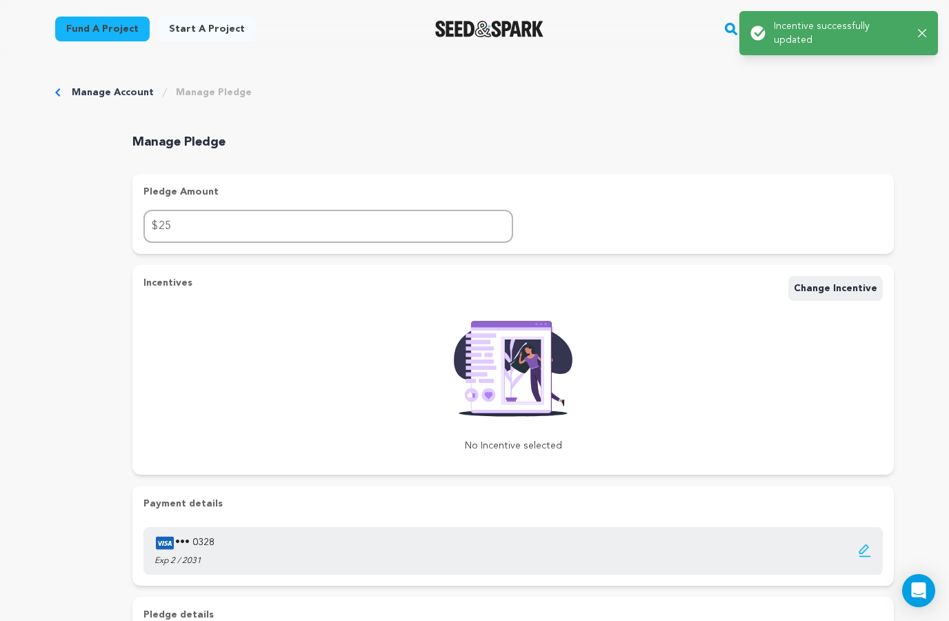
click at [854, 288] on span "Change Incentive" at bounding box center [835, 289] width 83 height 10
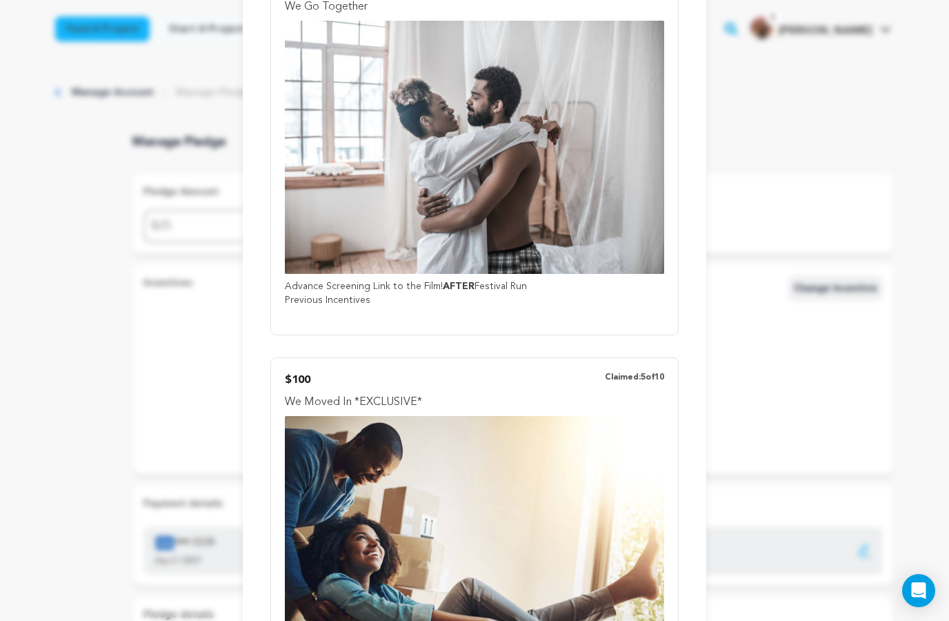
scroll to position [945, 0]
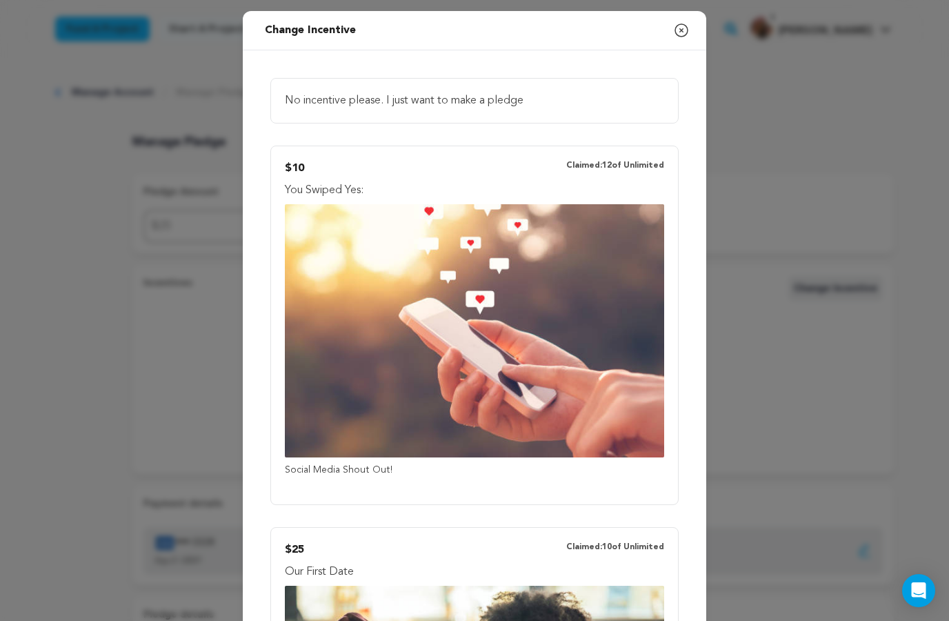
scroll to position [0, 0]
click at [686, 37] on icon "button" at bounding box center [681, 30] width 17 height 17
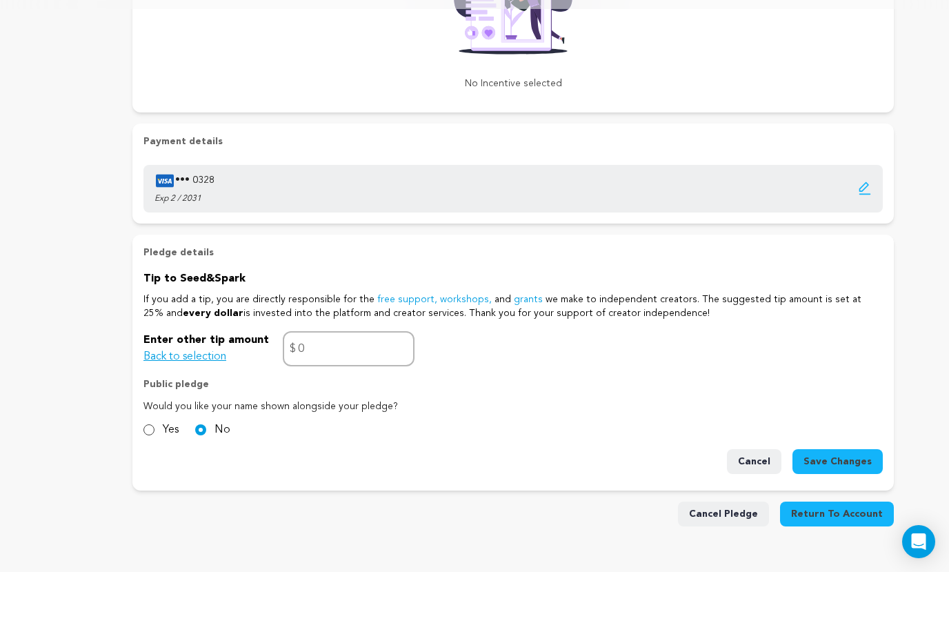
scroll to position [346, 0]
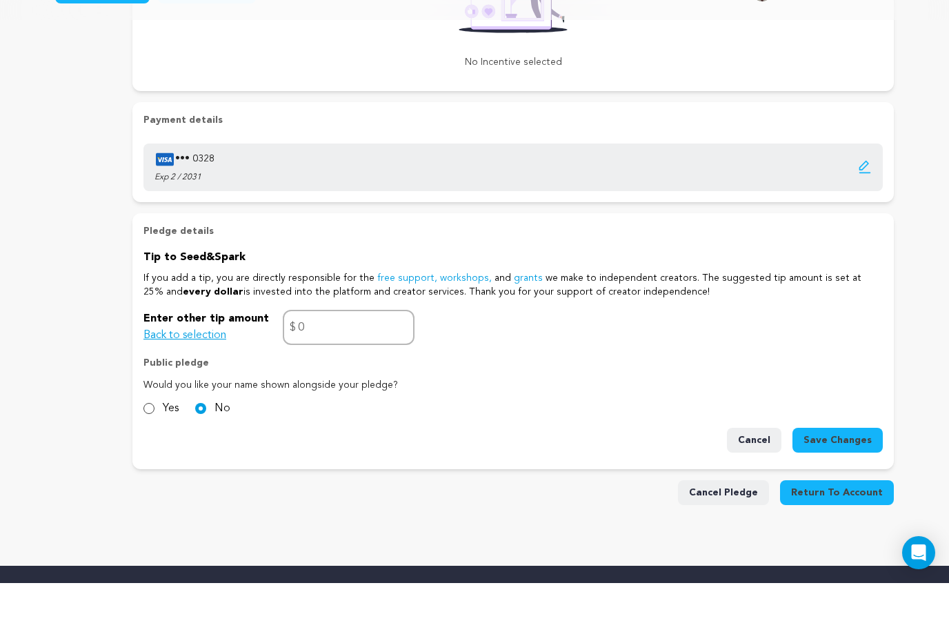
click at [869, 518] on button "Return To Account" at bounding box center [837, 530] width 114 height 25
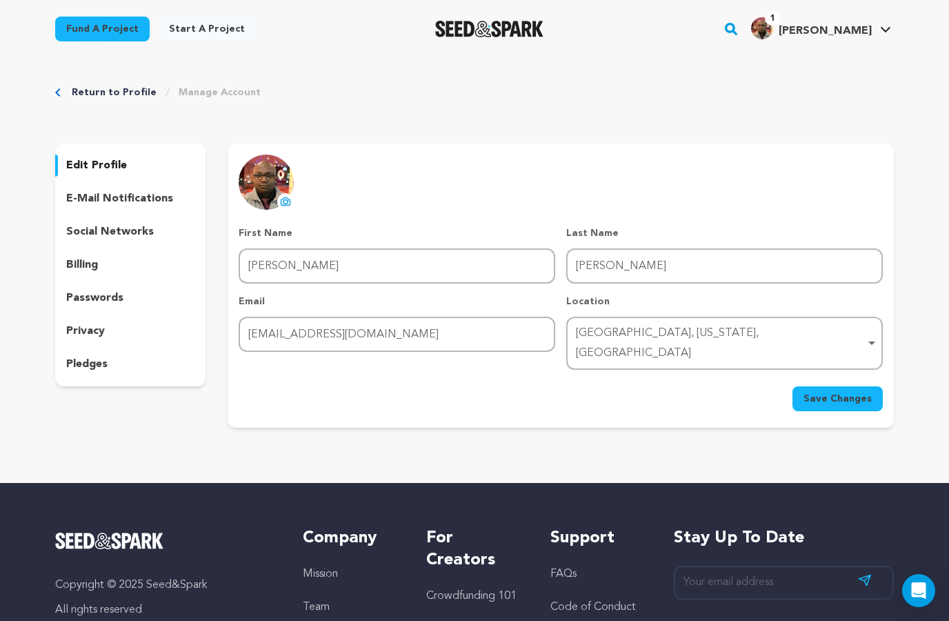
click at [37, 437] on div "Return to Profile Manage Account edit profile e-mail notifications social netwo…" at bounding box center [474, 259] width 883 height 403
click at [30, 437] on div "Return to Profile Manage Account edit profile e-mail notifications social netwo…" at bounding box center [474, 259] width 949 height 403
